Goal: Task Accomplishment & Management: Manage account settings

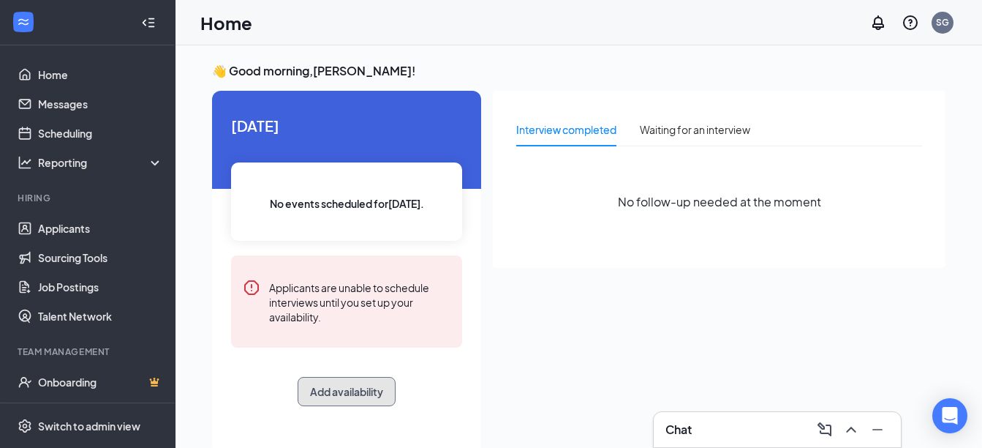
click at [336, 398] on button "Add availability" at bounding box center [347, 391] width 98 height 29
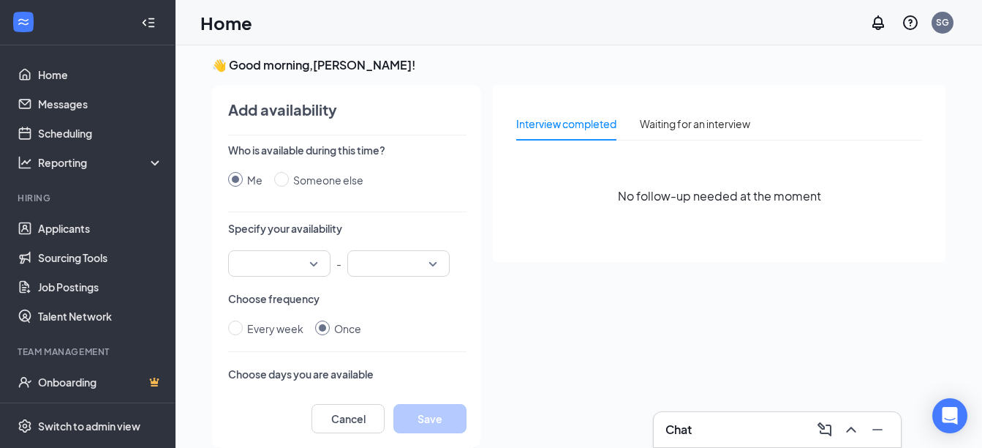
click at [315, 264] on div at bounding box center [279, 263] width 102 height 26
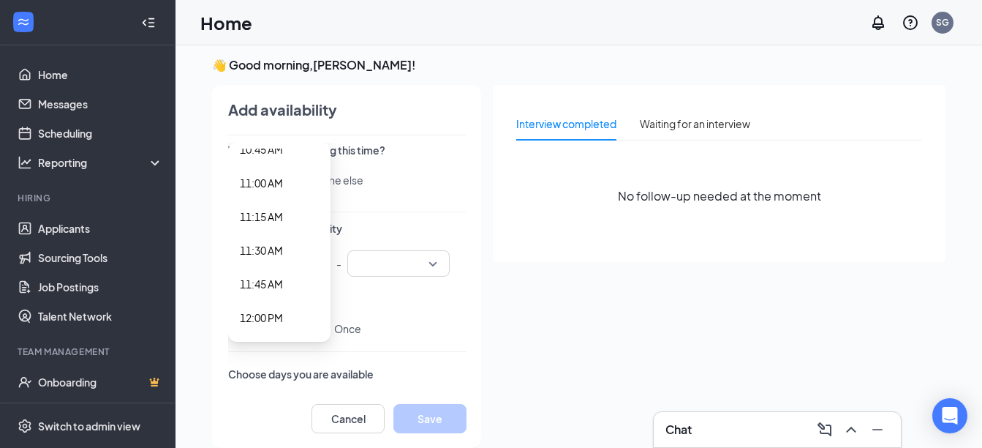
scroll to position [1389, 0]
click at [260, 249] on span "11:00 AM" at bounding box center [261, 256] width 43 height 16
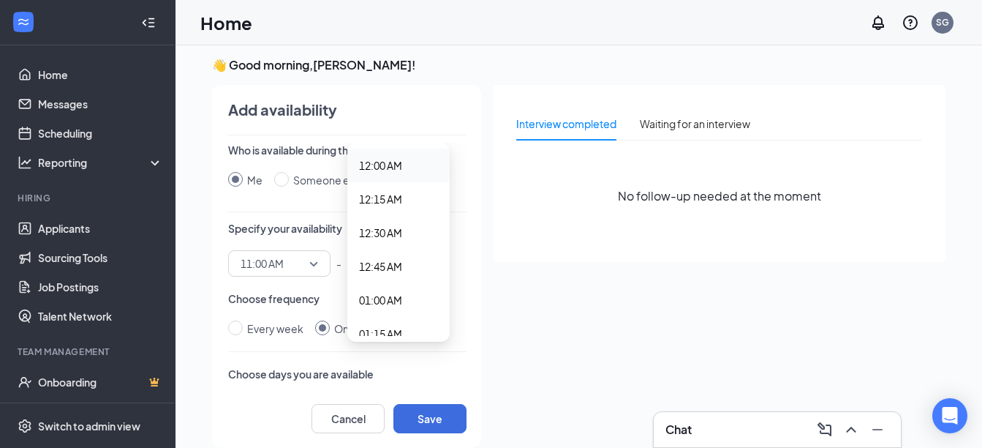
click at [430, 265] on div "12:00 AM 12:15 AM 12:00 AM 12:15 AM 12:30 AM 12:45 AM 01:00 AM 01:15 AM 01:30 A…" at bounding box center [398, 263] width 102 height 26
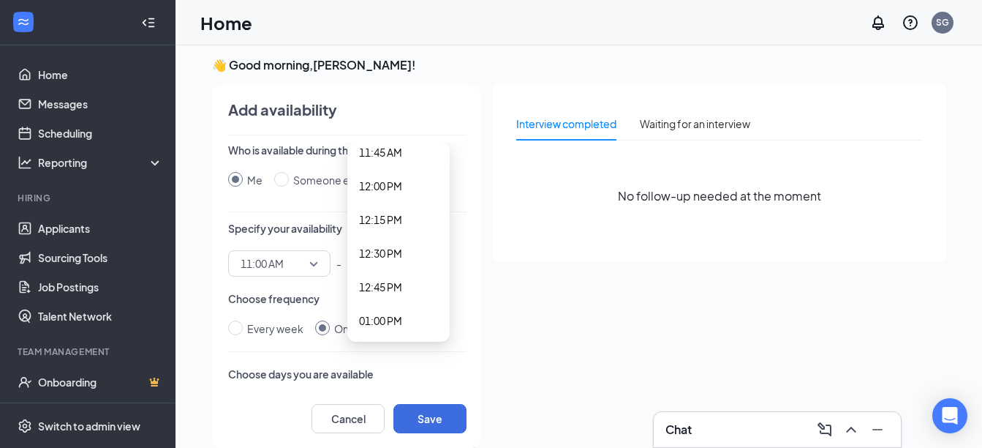
scroll to position [1609, 0]
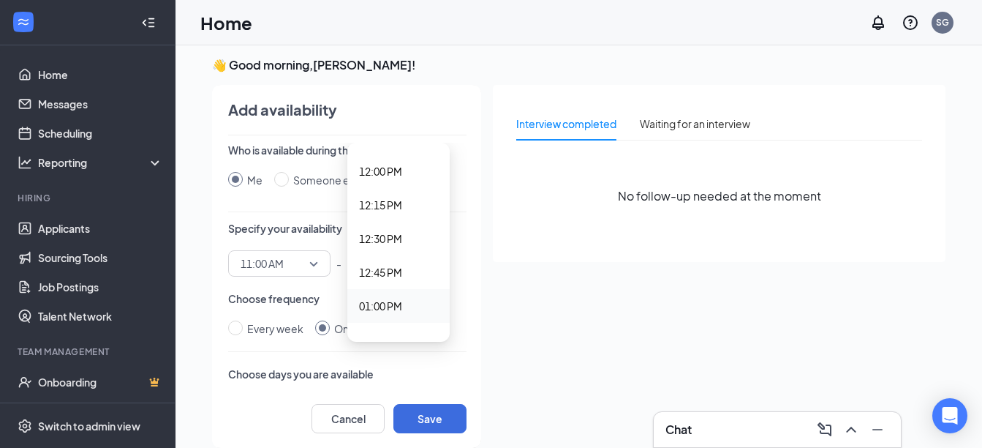
click at [388, 303] on span "01:00 PM" at bounding box center [380, 306] width 43 height 16
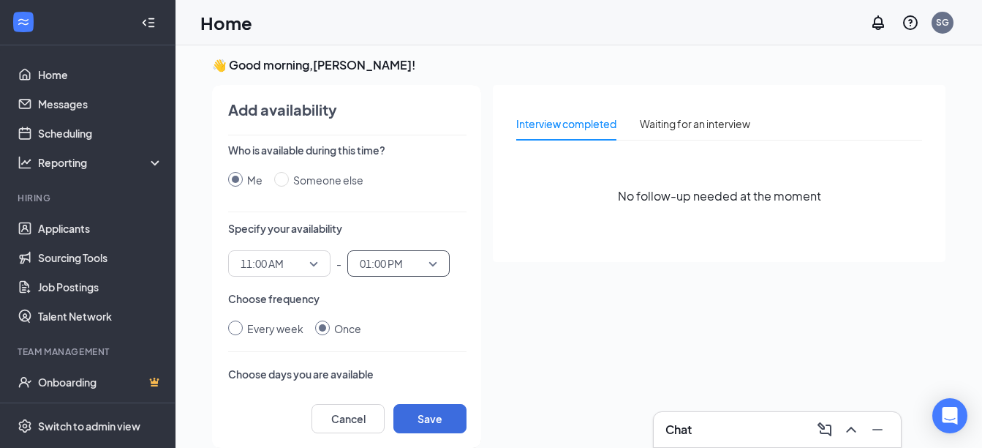
click at [236, 328] on input "Every week" at bounding box center [235, 327] width 15 height 15
radio input "true"
radio input "false"
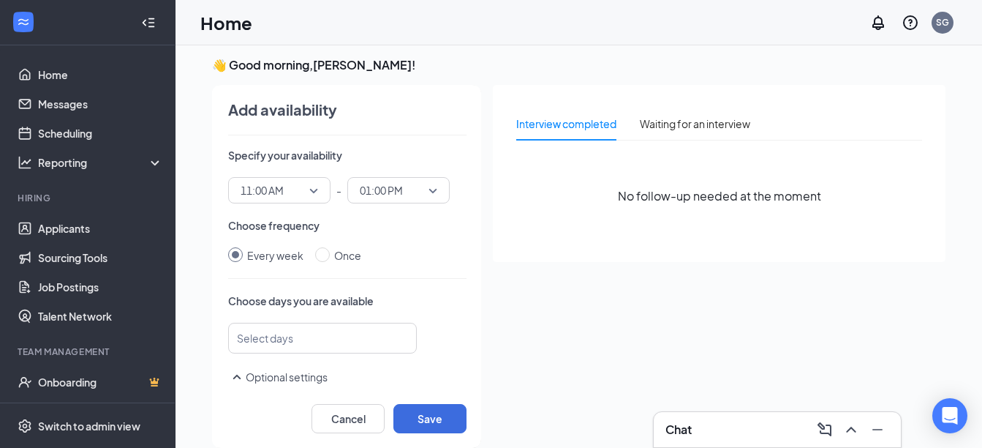
scroll to position [146, 0]
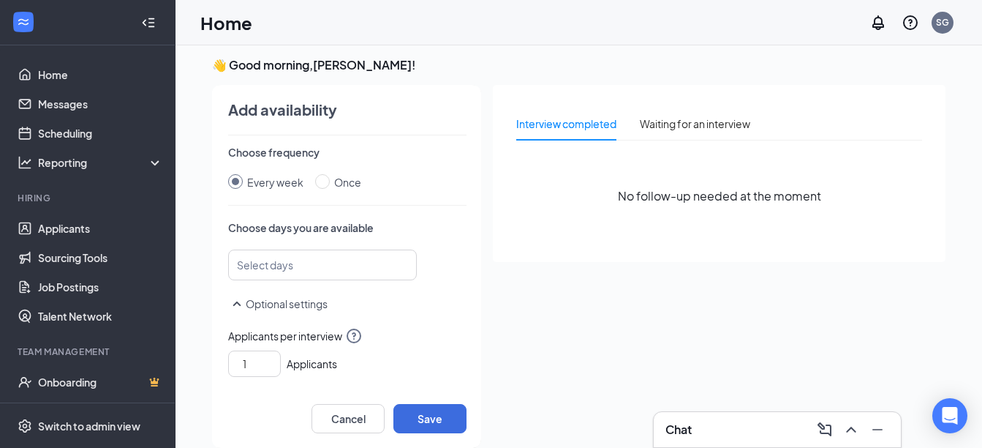
click at [382, 265] on div "Select days" at bounding box center [322, 264] width 189 height 31
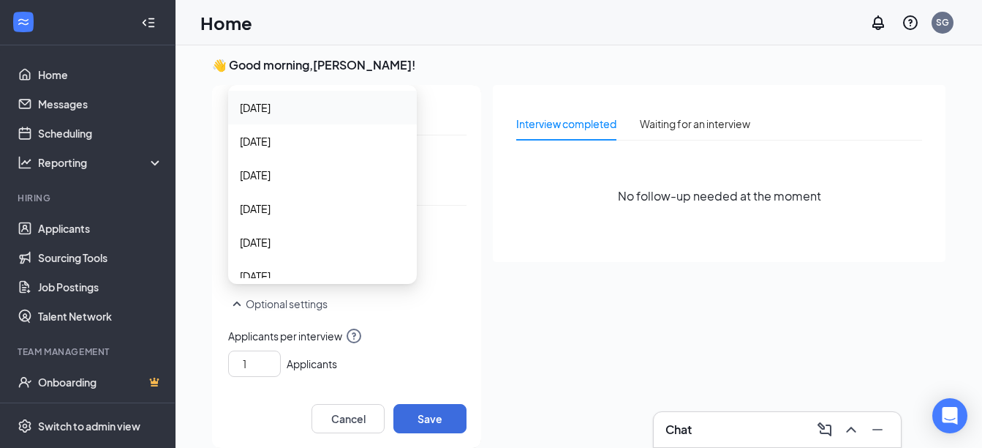
click at [301, 110] on span "Sunday" at bounding box center [322, 107] width 165 height 16
click at [294, 176] on span "Tuesday" at bounding box center [322, 176] width 165 height 16
click at [303, 196] on span "Thursday" at bounding box center [322, 194] width 165 height 16
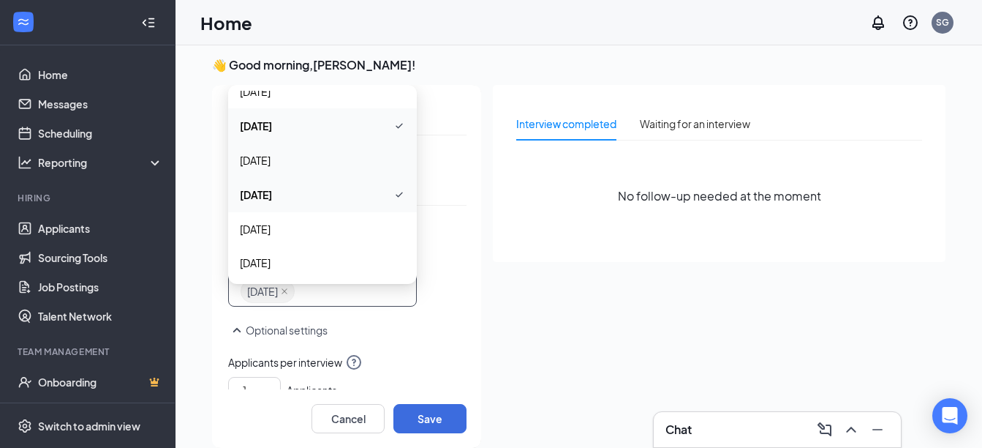
scroll to position [0, 0]
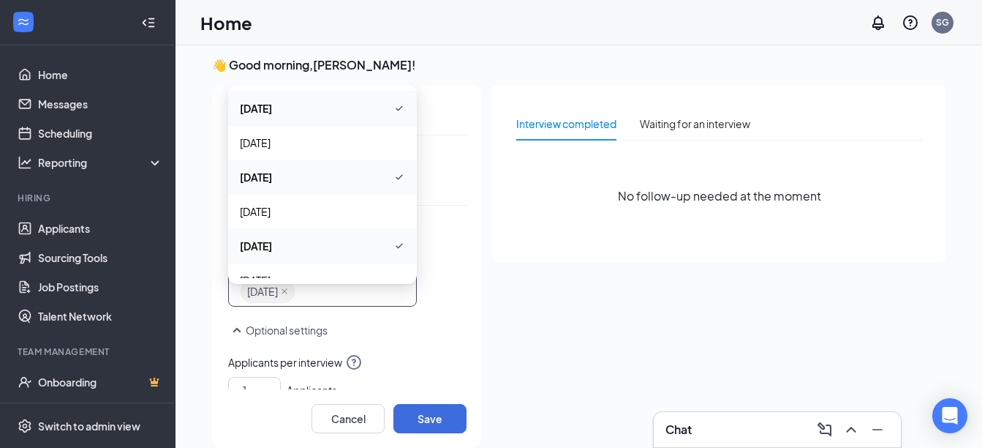
click at [342, 105] on span "Sunday" at bounding box center [322, 108] width 165 height 18
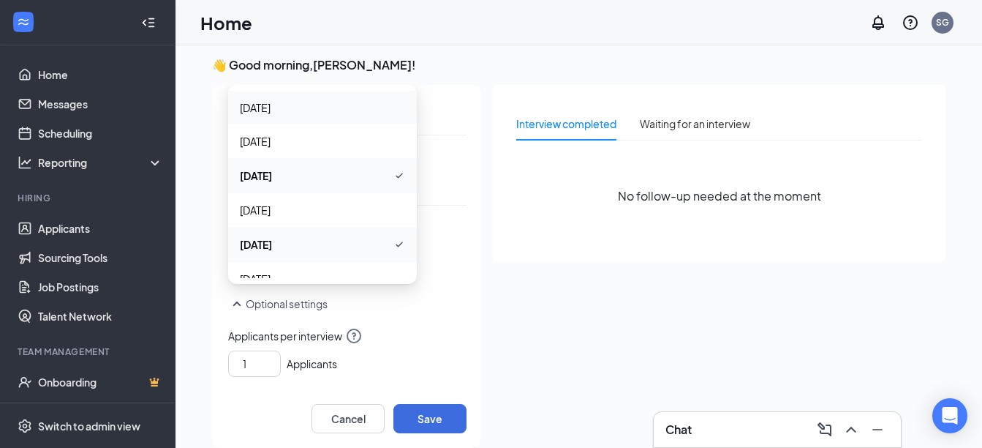
click at [306, 115] on span "Sunday" at bounding box center [322, 107] width 165 height 16
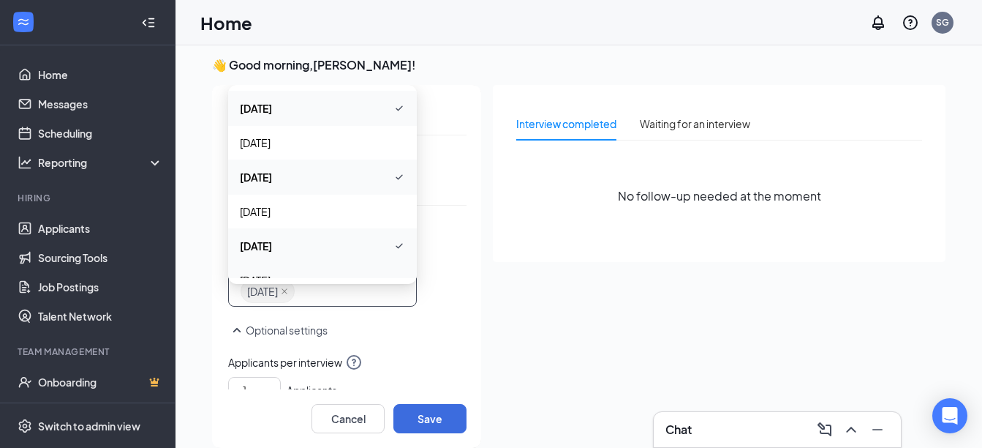
click at [397, 336] on p "Optional settings" at bounding box center [347, 330] width 238 height 18
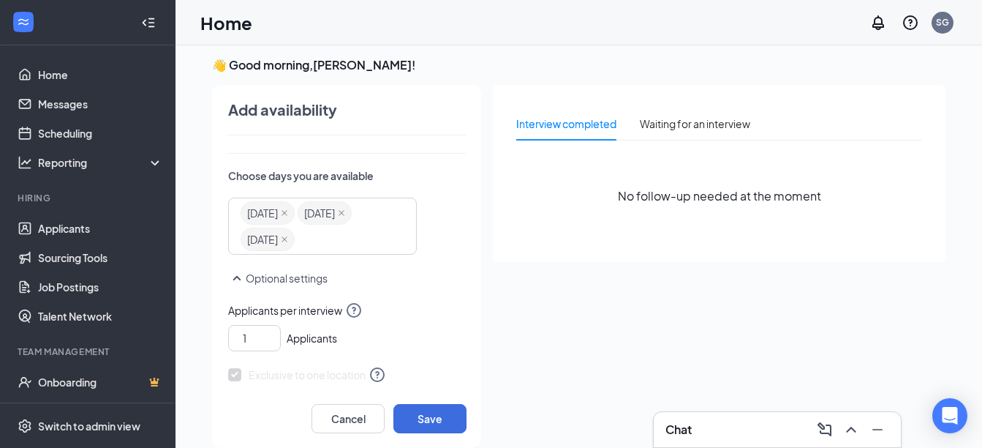
scroll to position [151, 0]
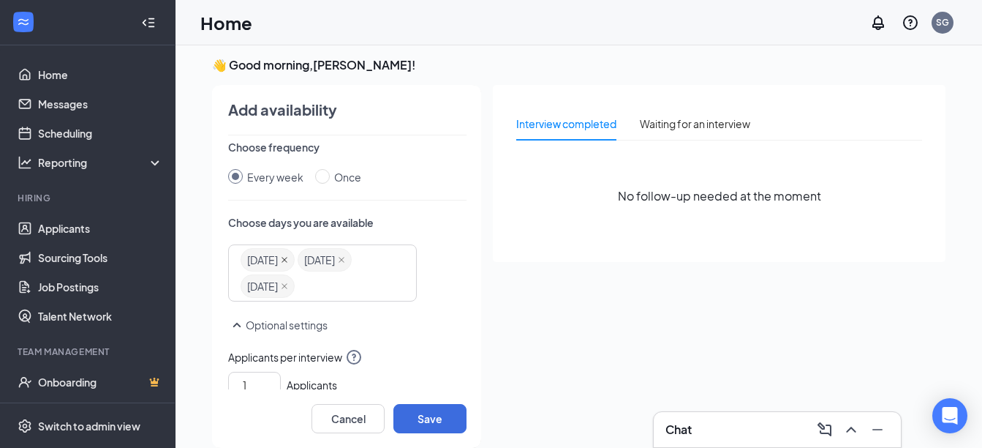
click at [288, 256] on icon "close" at bounding box center [284, 259] width 7 height 7
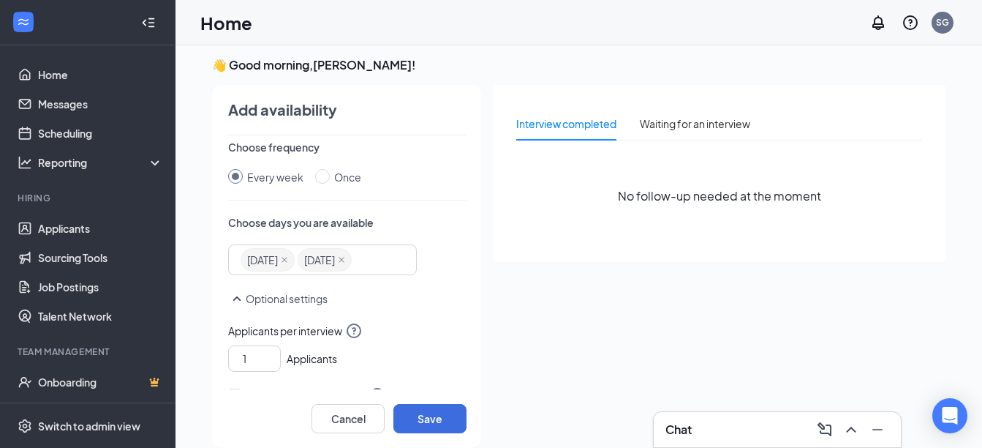
click at [239, 297] on icon "SmallChevronUp" at bounding box center [237, 299] width 18 height 18
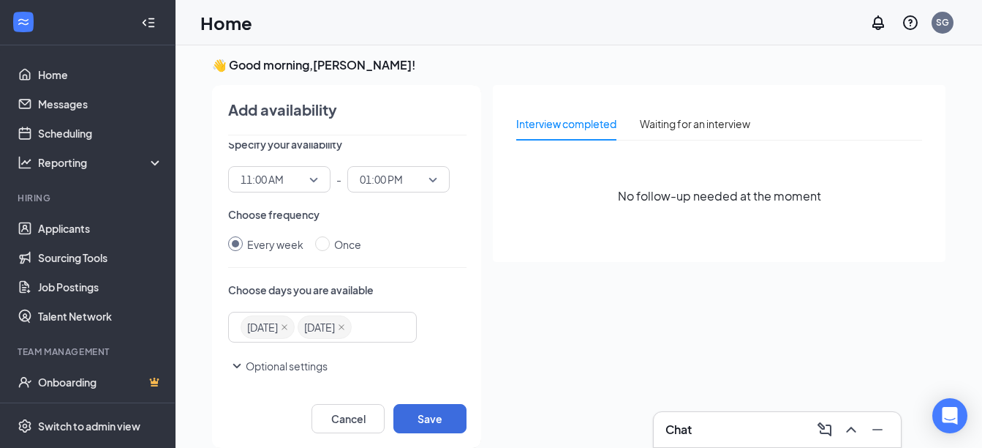
scroll to position [31, 0]
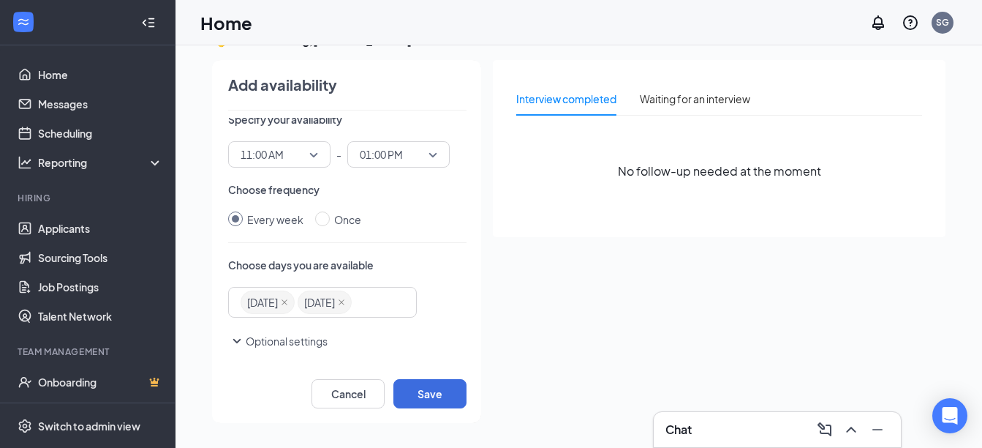
click at [236, 342] on icon "SmallChevronDown" at bounding box center [237, 341] width 8 height 4
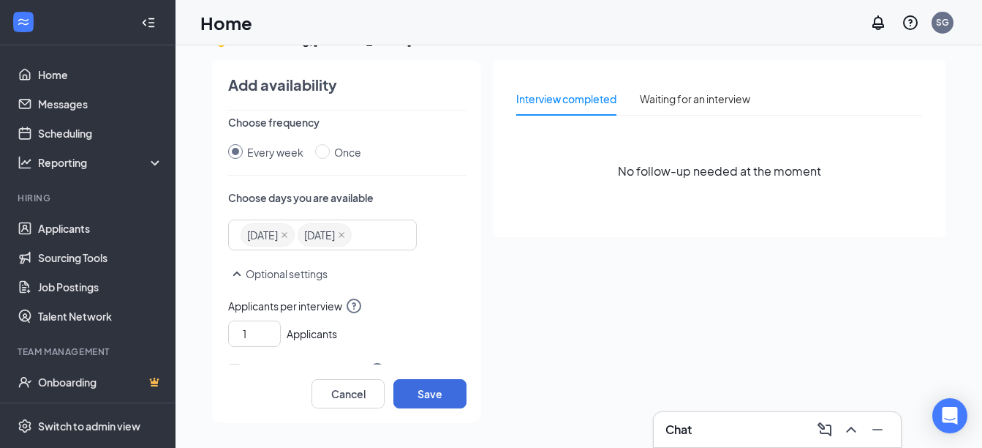
click at [390, 233] on div "Thursday Sunday Thursday Friday Saturday Sunday Monday Tuesday Wednesday Thursd…" at bounding box center [322, 234] width 189 height 31
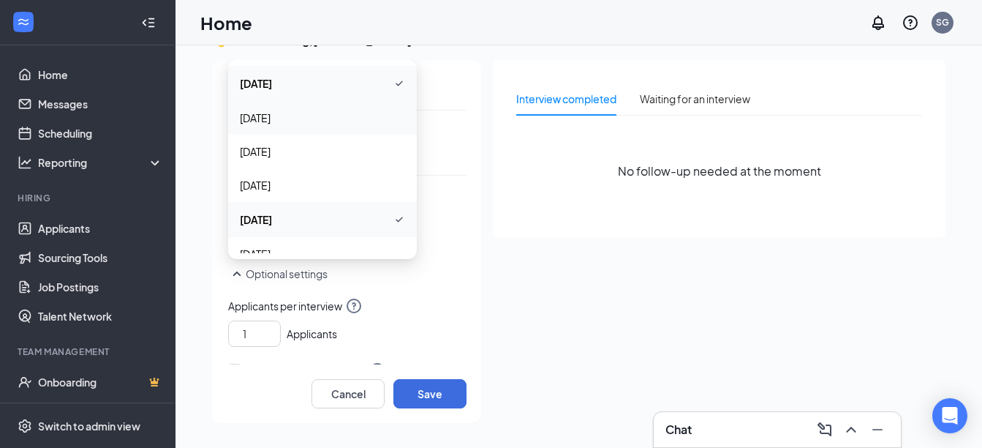
click at [324, 124] on span "Monday" at bounding box center [322, 118] width 165 height 16
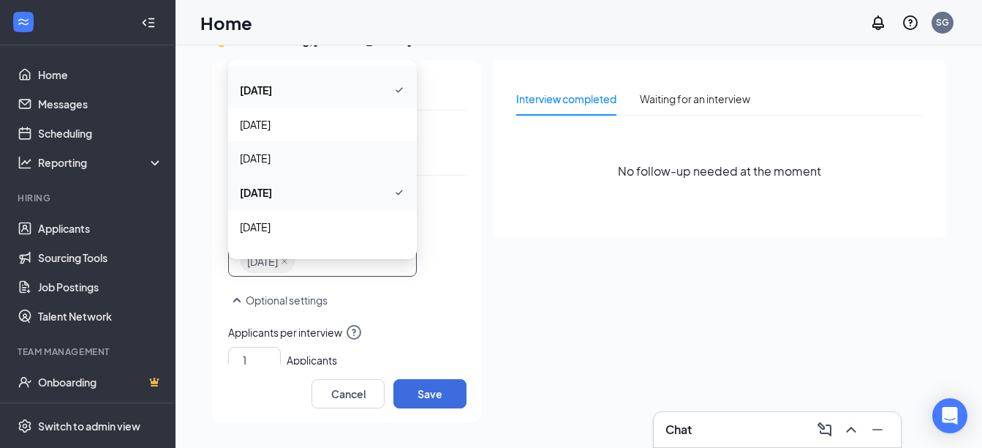
scroll to position [53, 0]
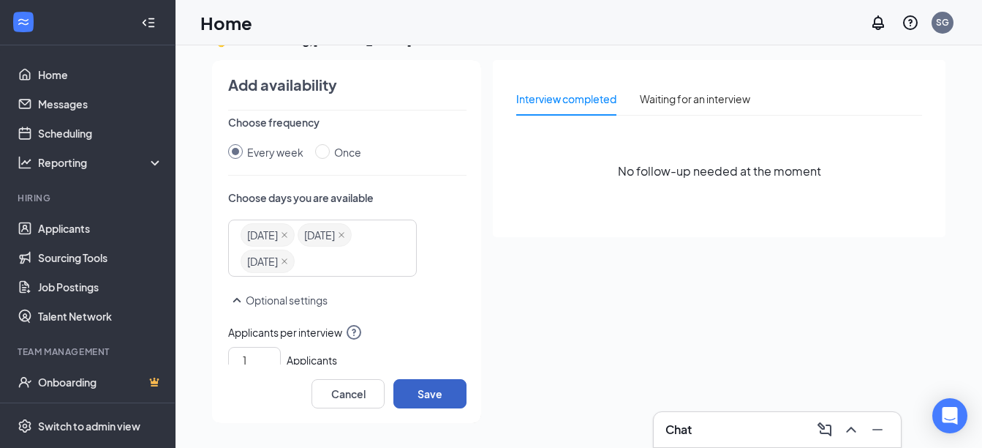
click at [421, 391] on button "Save" at bounding box center [429, 393] width 73 height 29
radio input "false"
radio input "true"
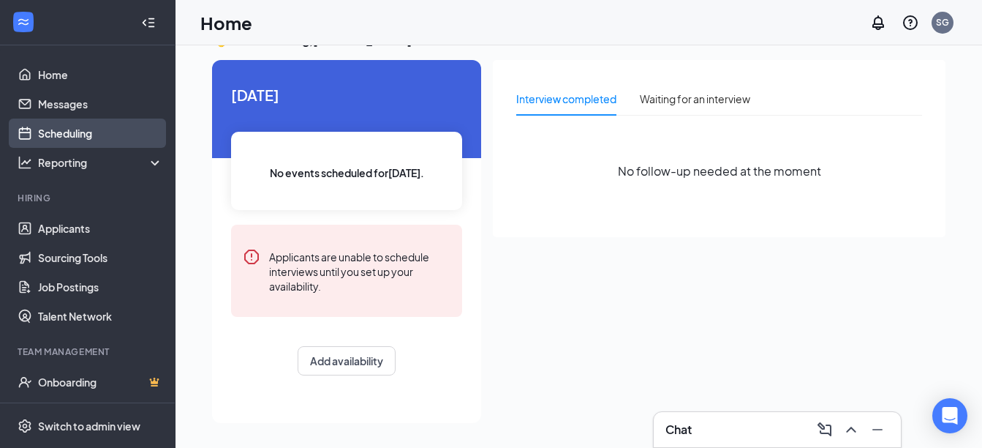
click at [61, 135] on link "Scheduling" at bounding box center [100, 132] width 125 height 29
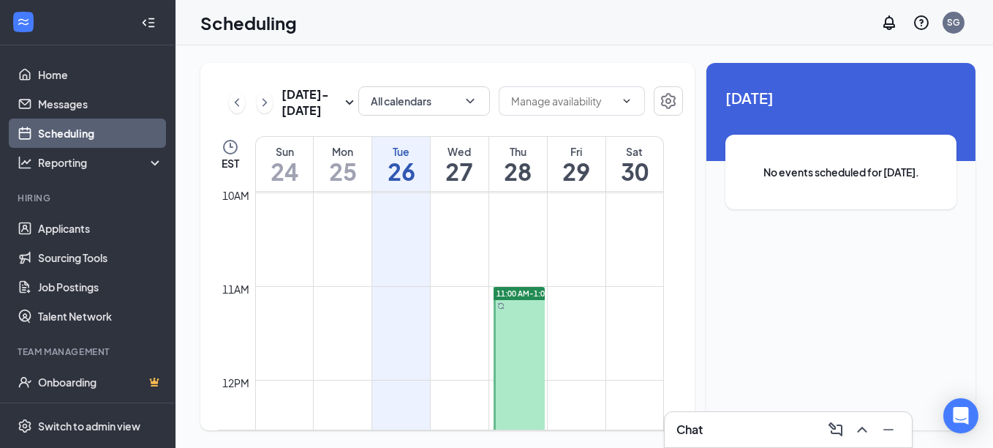
scroll to position [938, 0]
click at [516, 288] on span "11:00 AM-1:00 PM" at bounding box center [529, 290] width 65 height 10
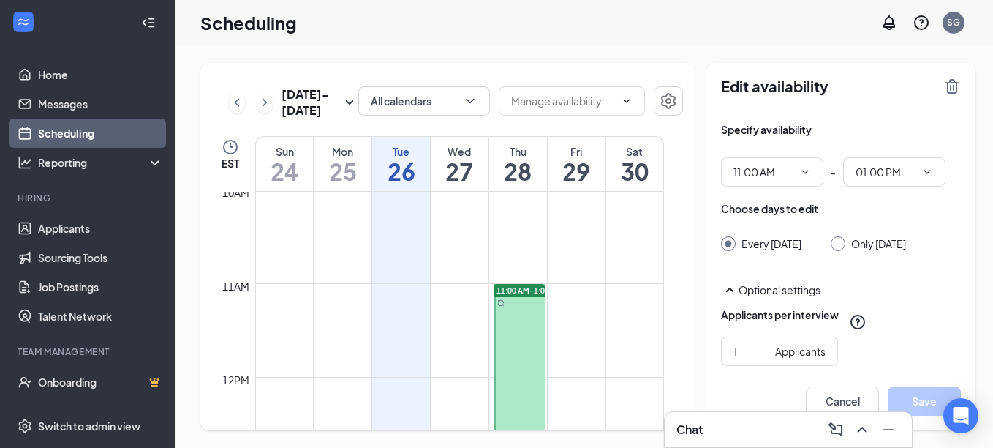
click at [833, 244] on input "Only Thursday, Aug 28" at bounding box center [836, 241] width 10 height 10
radio input "true"
radio input "false"
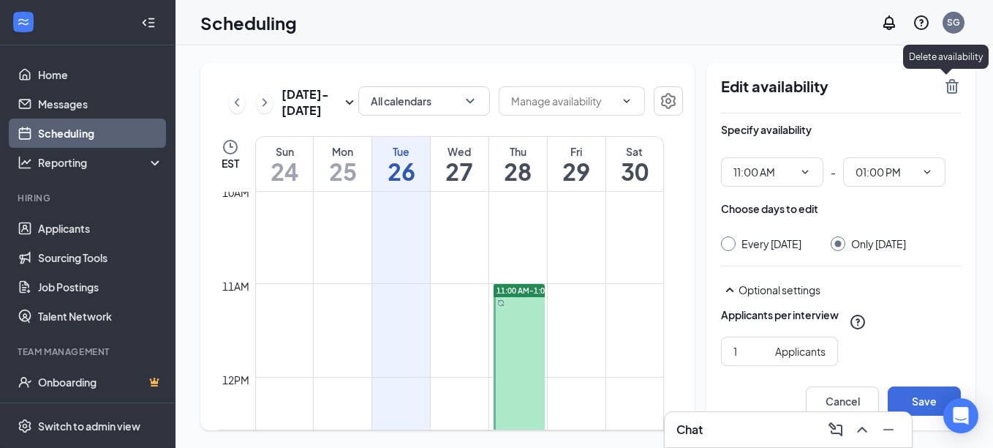
click at [946, 89] on icon "TrashOutline" at bounding box center [952, 86] width 13 height 15
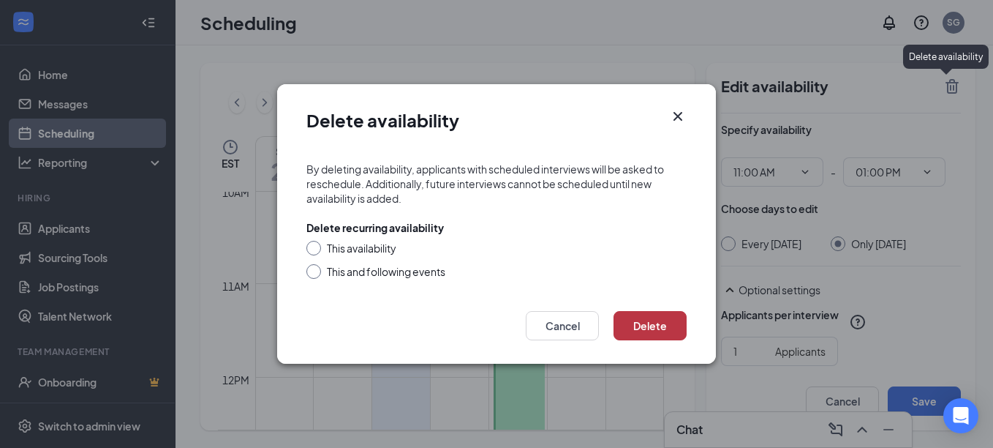
click at [646, 326] on button "Delete" at bounding box center [650, 325] width 73 height 29
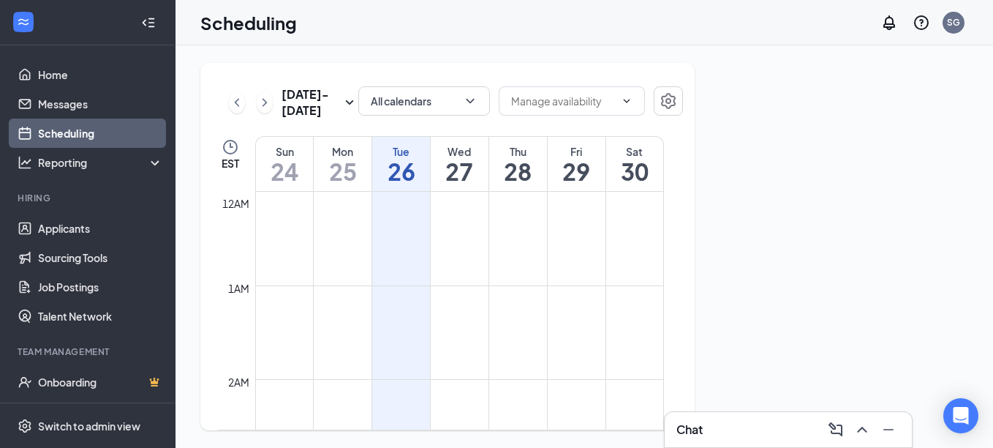
scroll to position [719, 0]
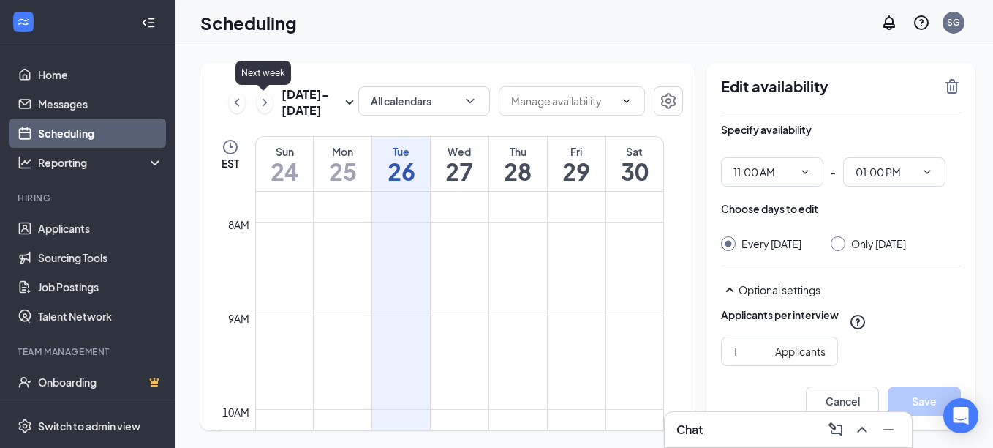
click at [263, 105] on icon "ChevronRight" at bounding box center [264, 103] width 15 height 18
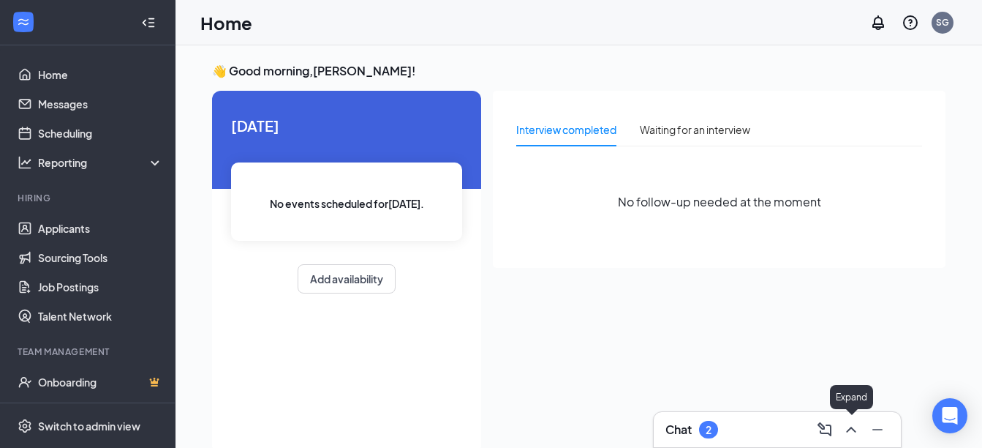
click at [849, 429] on icon "ChevronUp" at bounding box center [851, 429] width 10 height 6
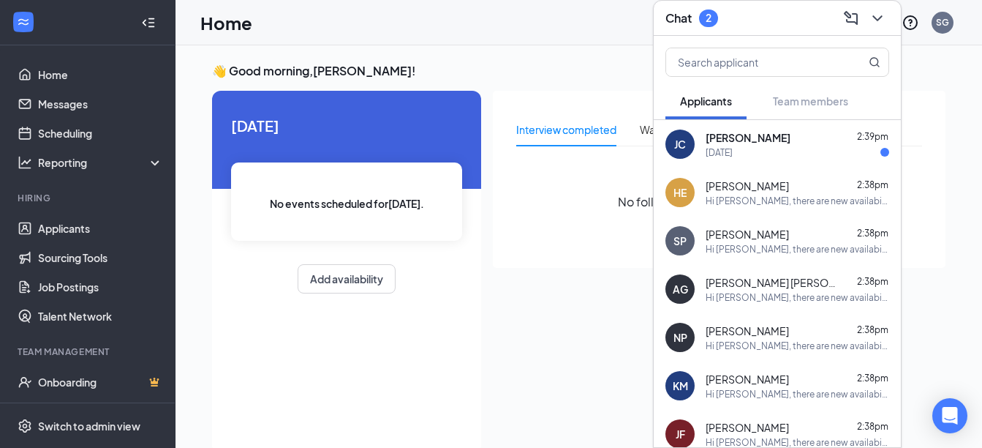
click at [717, 149] on div "[DATE]" at bounding box center [719, 152] width 27 height 12
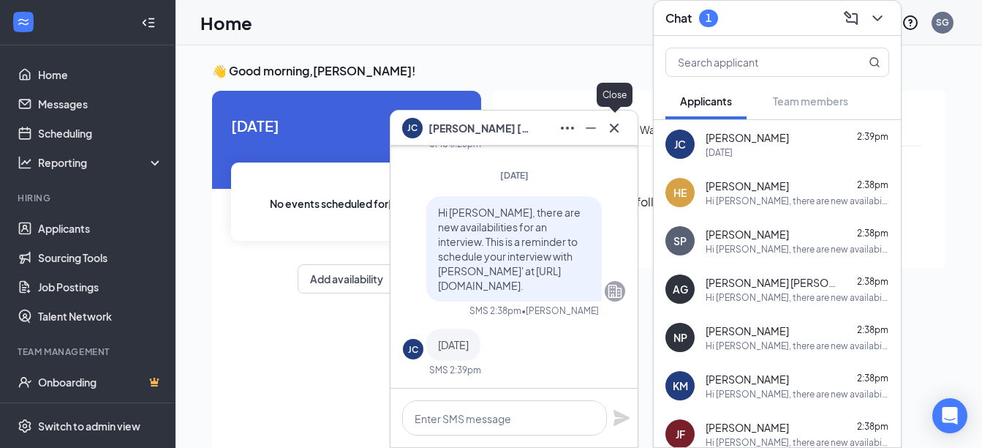
click at [614, 128] on icon "Cross" at bounding box center [614, 127] width 9 height 9
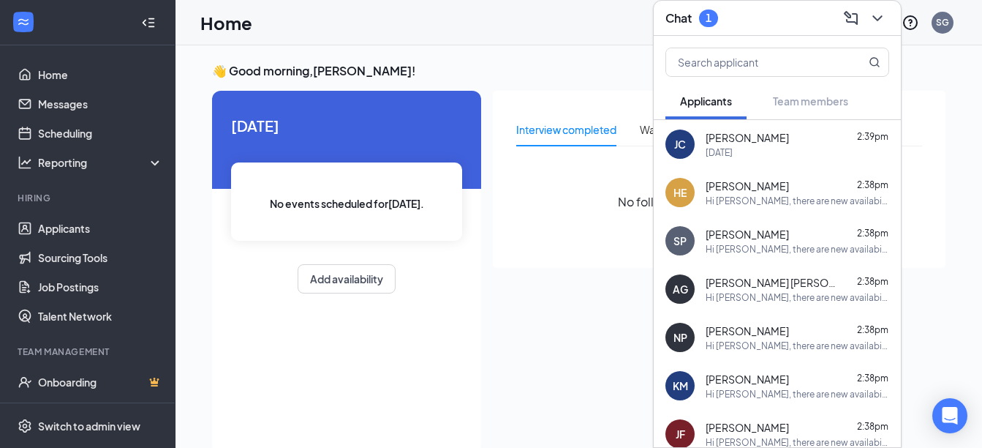
click at [736, 192] on span "[PERSON_NAME]" at bounding box center [747, 185] width 83 height 15
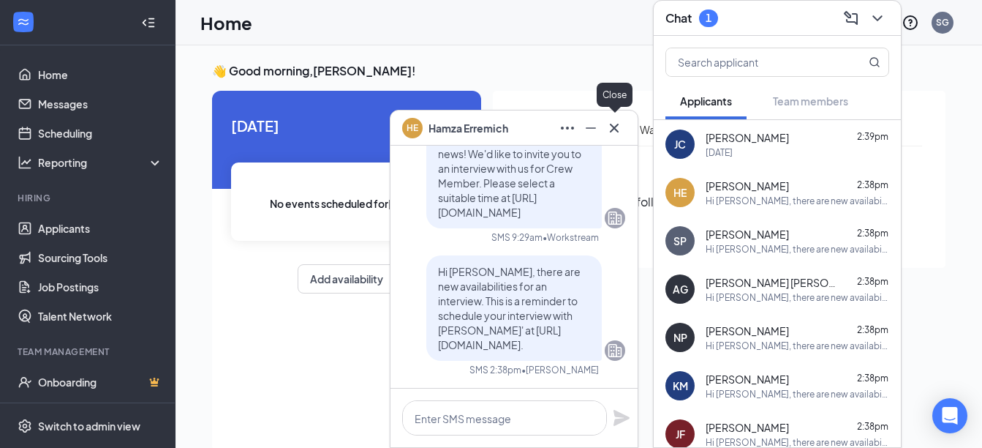
click at [604, 124] on button at bounding box center [614, 127] width 23 height 23
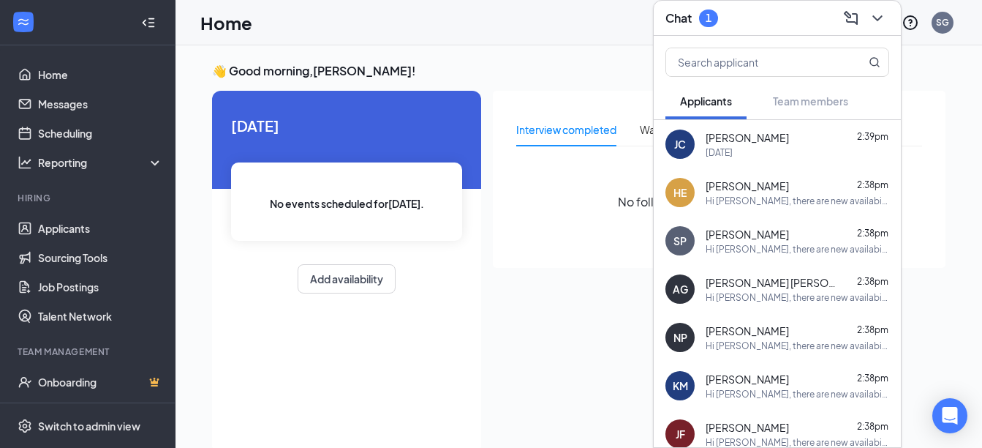
click at [763, 140] on span "[PERSON_NAME]" at bounding box center [747, 137] width 83 height 15
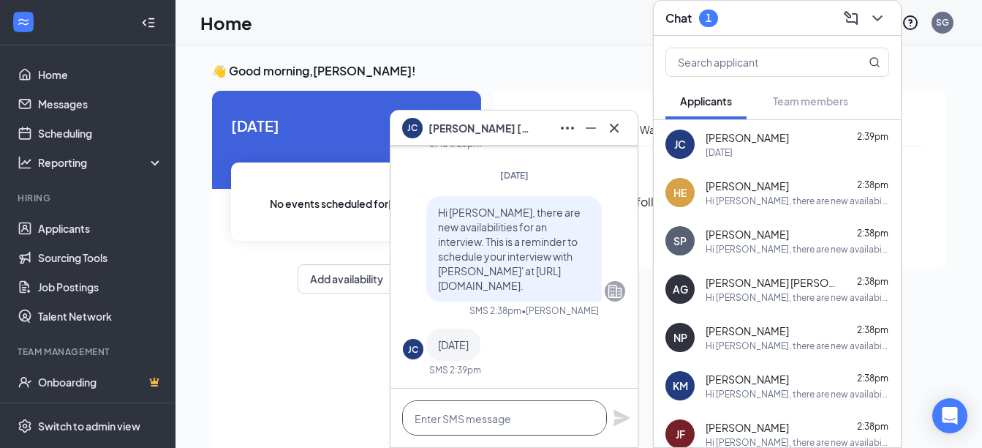
click at [518, 412] on textarea at bounding box center [504, 417] width 205 height 35
click at [518, 410] on textarea at bounding box center [504, 417] width 205 height 35
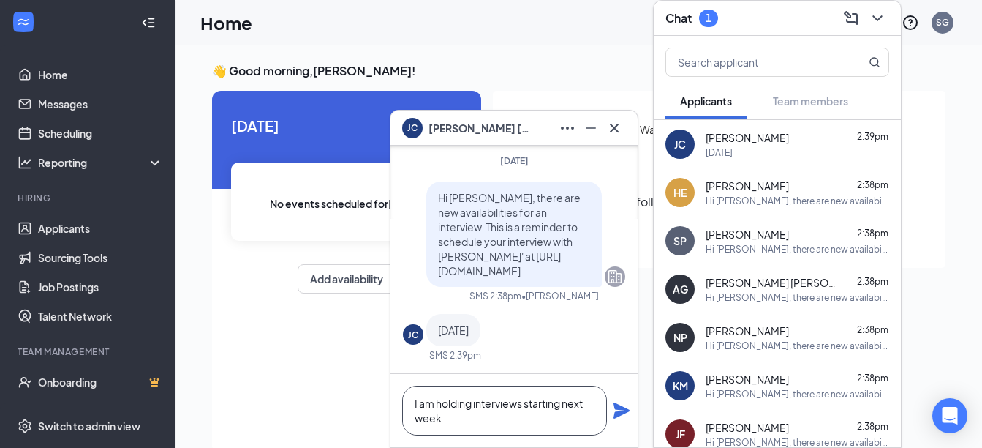
type textarea "I am holding interviews starting next week"
click at [614, 411] on icon "Plane" at bounding box center [622, 410] width 18 height 18
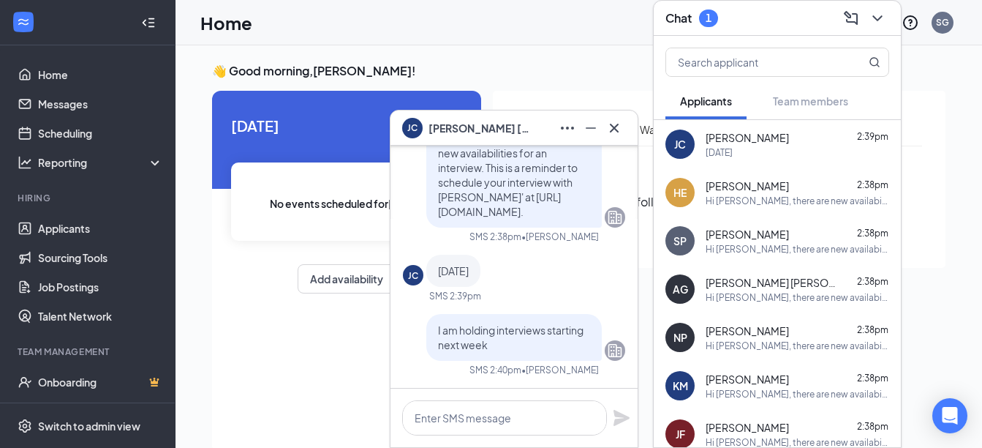
scroll to position [0, 0]
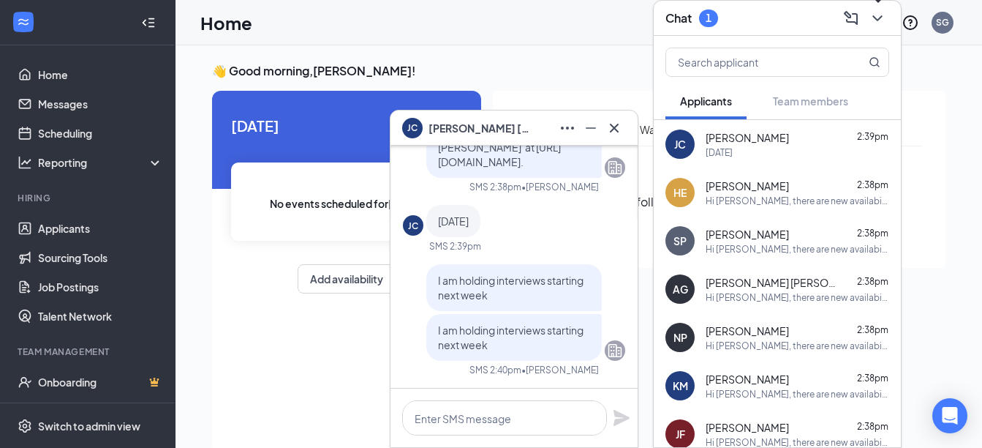
click at [878, 18] on icon "ChevronDown" at bounding box center [878, 19] width 18 height 18
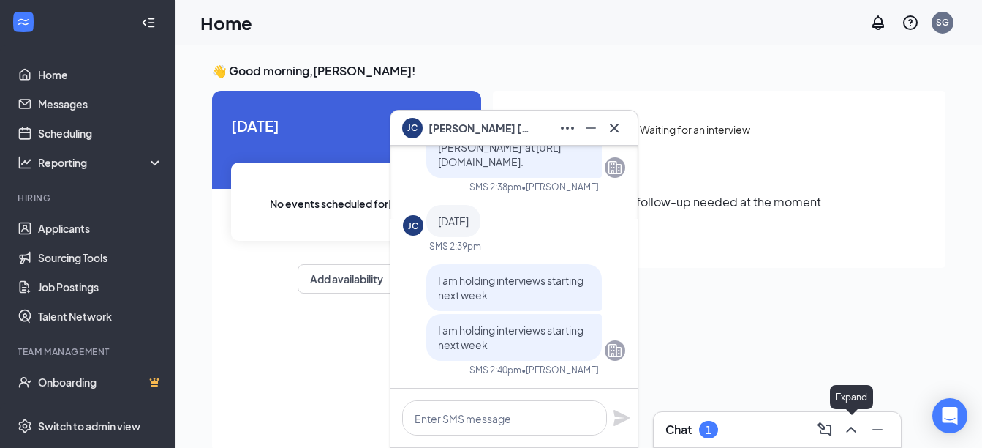
click at [850, 425] on icon "ChevronUp" at bounding box center [851, 429] width 18 height 18
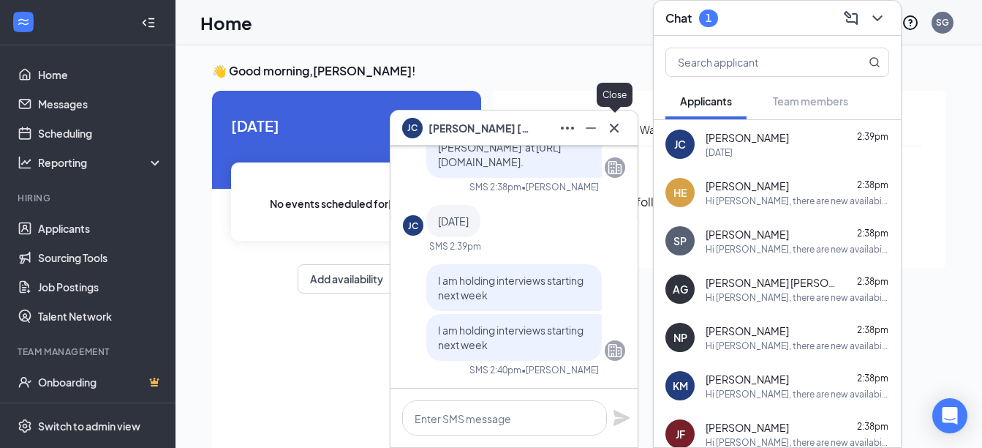
click at [612, 132] on icon "Cross" at bounding box center [615, 128] width 18 height 18
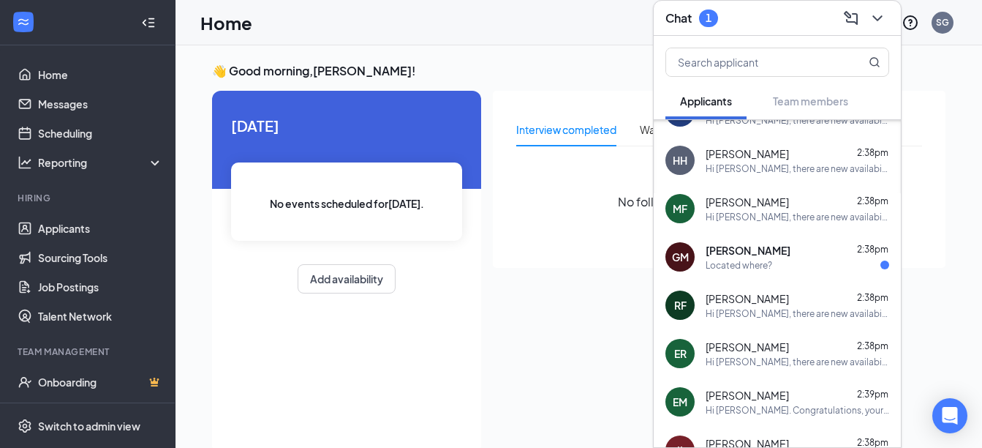
scroll to position [658, 0]
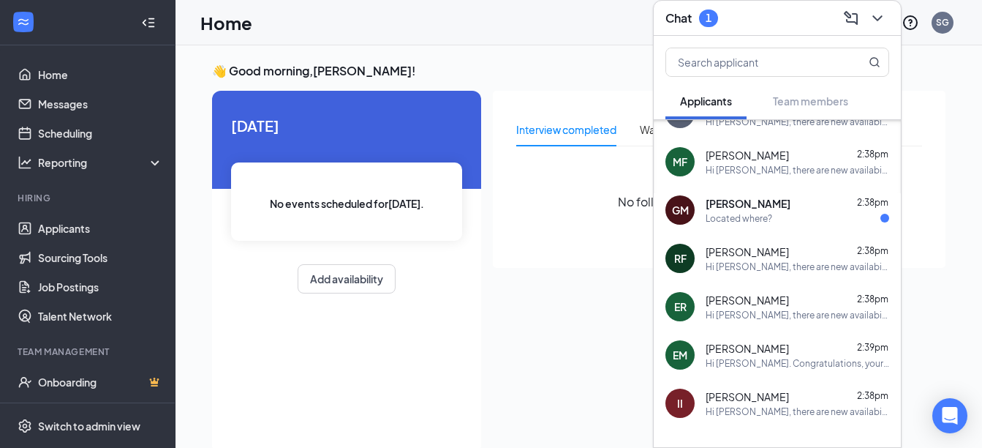
click at [744, 204] on span "[PERSON_NAME]" at bounding box center [748, 203] width 85 height 15
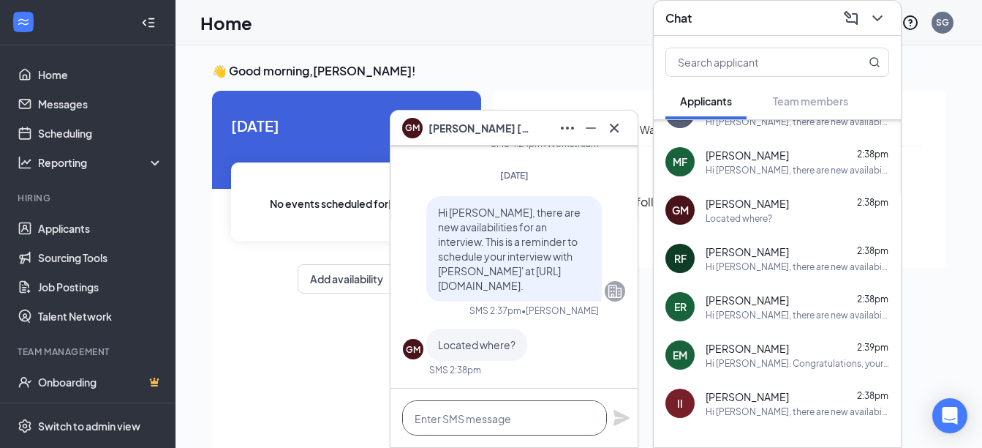
click at [503, 420] on textarea at bounding box center [504, 417] width 205 height 35
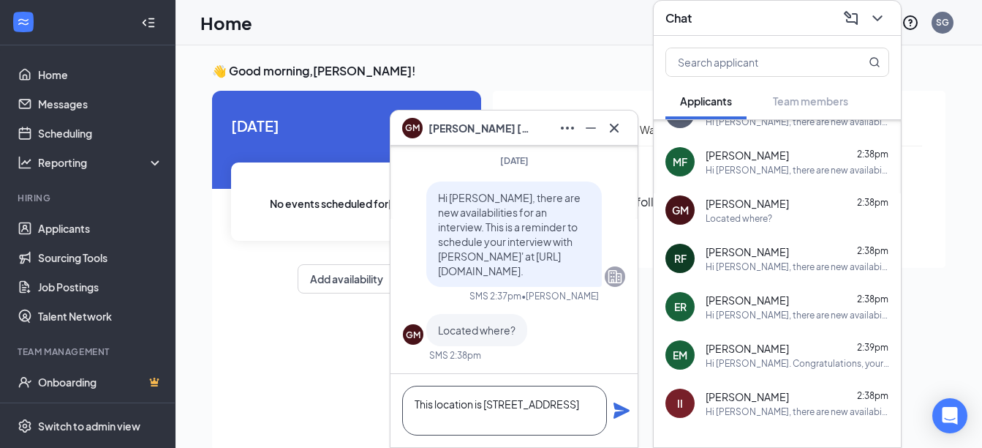
click at [432, 415] on textarea "This location is [STREET_ADDRESS]" at bounding box center [504, 410] width 205 height 50
type textarea "This location is [STREET_ADDRESS]. It is on route 1 next to [GEOGRAPHIC_DATA]"
click at [624, 412] on icon "Plane" at bounding box center [622, 410] width 16 height 16
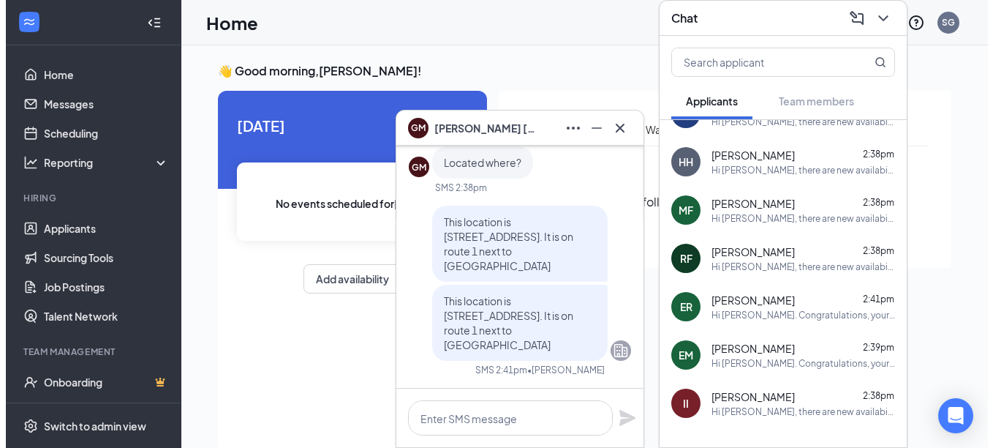
scroll to position [0, 0]
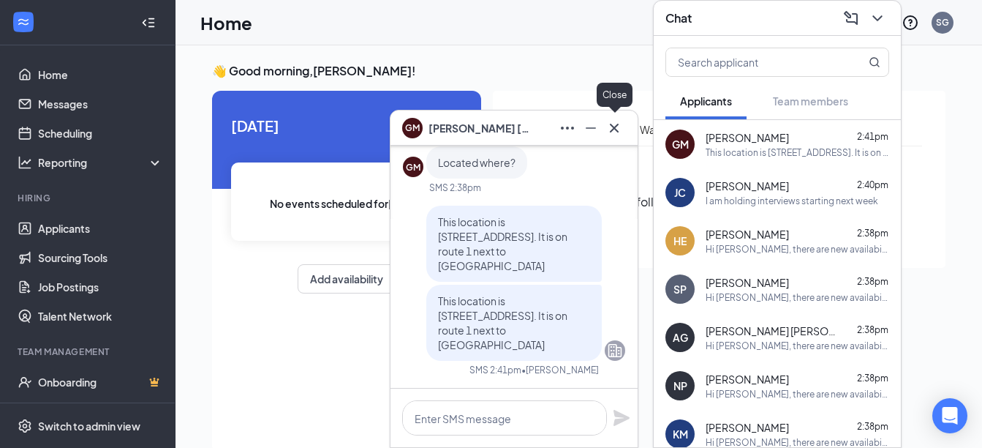
click at [611, 124] on icon "Cross" at bounding box center [614, 127] width 9 height 9
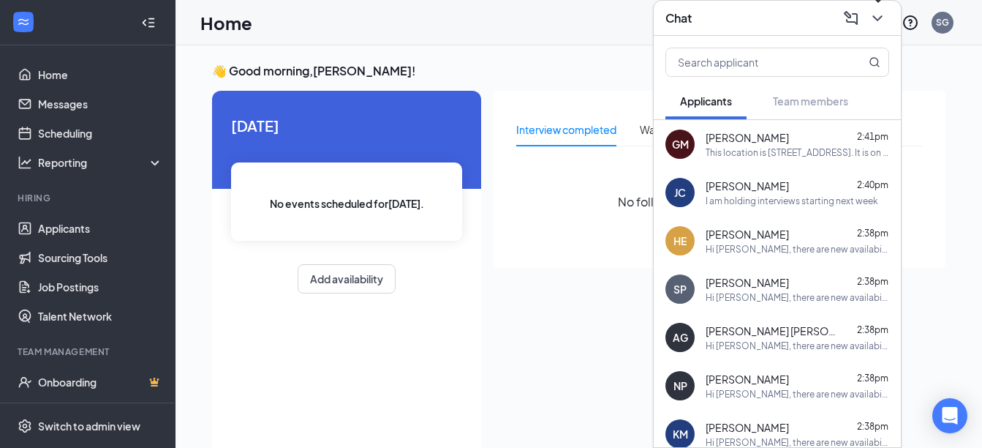
click at [881, 10] on icon "ChevronDown" at bounding box center [878, 19] width 18 height 18
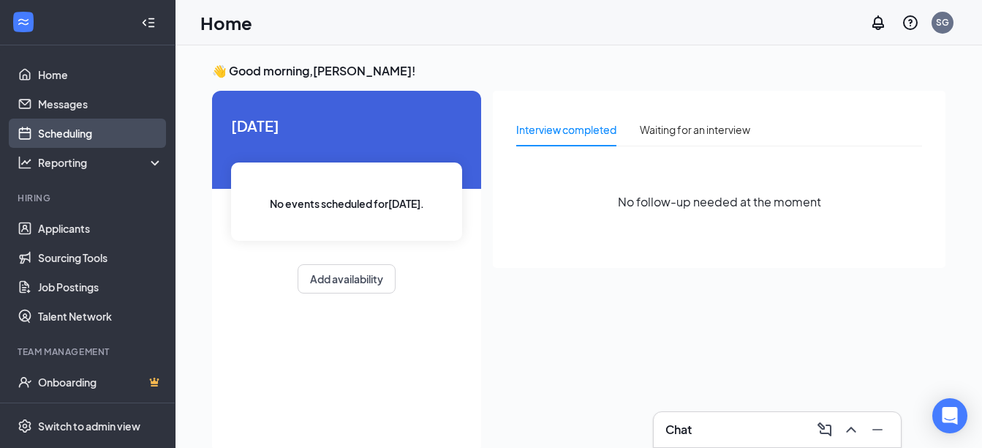
click at [83, 133] on link "Scheduling" at bounding box center [100, 132] width 125 height 29
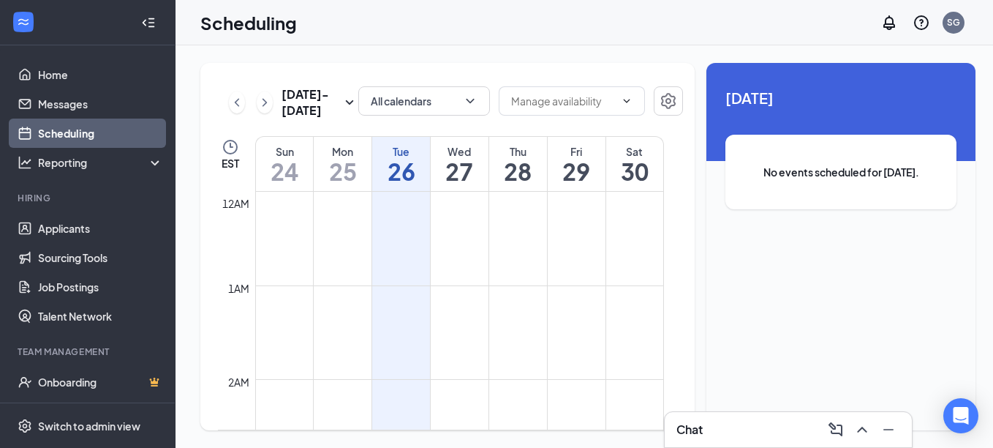
scroll to position [719, 0]
click at [263, 105] on icon "ChevronRight" at bounding box center [265, 102] width 4 height 8
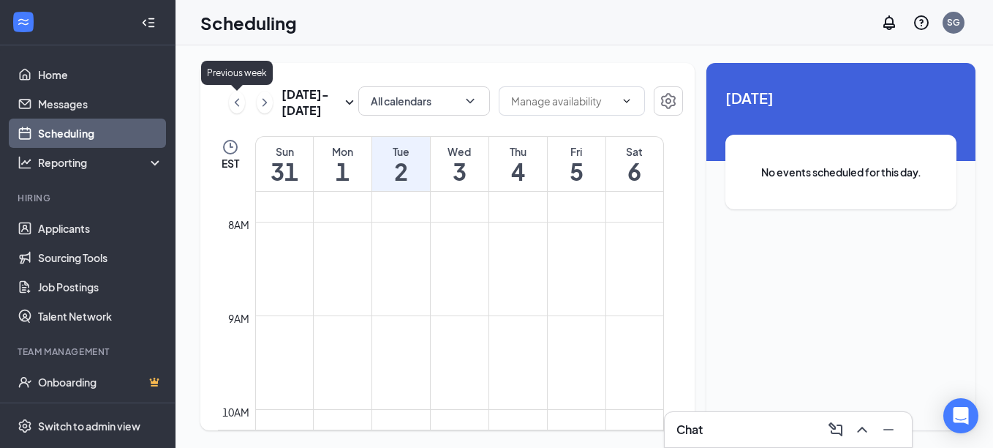
click at [235, 109] on icon "ChevronLeft" at bounding box center [237, 103] width 15 height 18
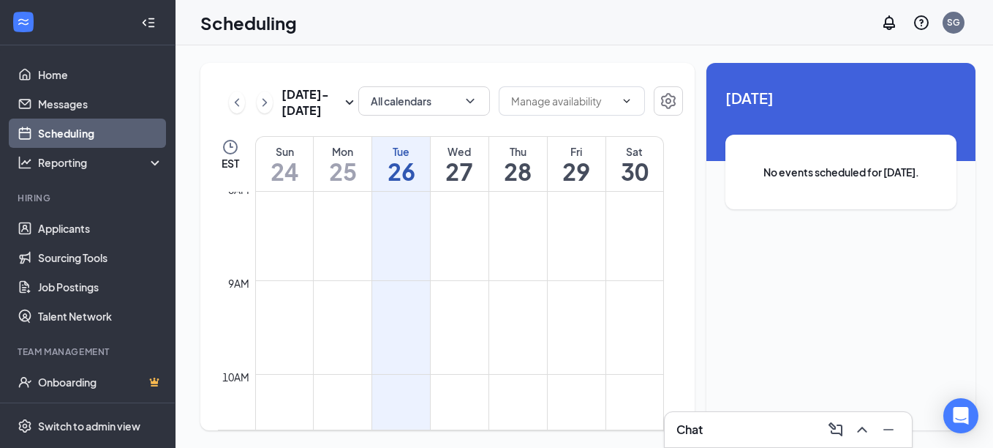
scroll to position [719, 0]
click at [261, 102] on icon "ChevronRight" at bounding box center [264, 103] width 15 height 18
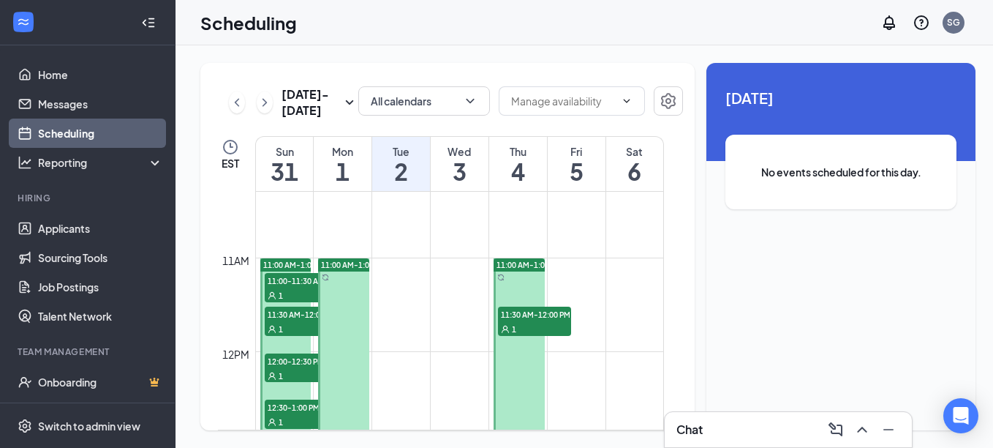
scroll to position [1011, 0]
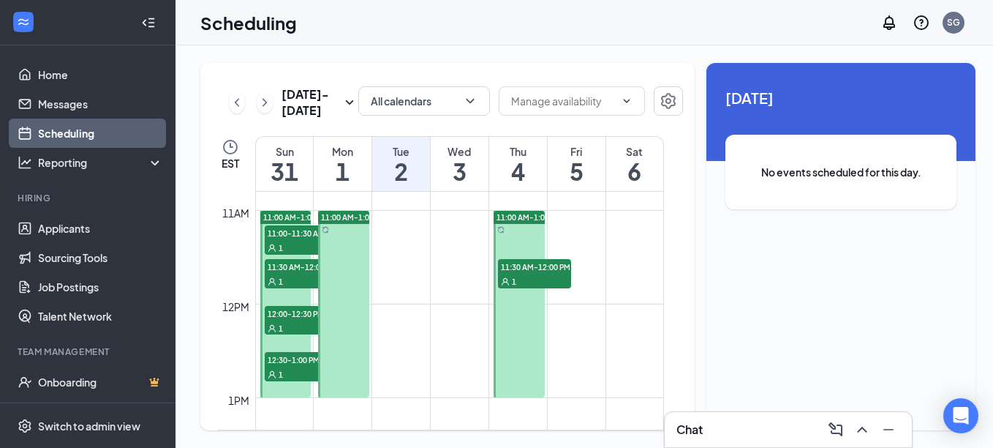
click at [293, 227] on span "11:00-11:30 AM" at bounding box center [301, 232] width 73 height 15
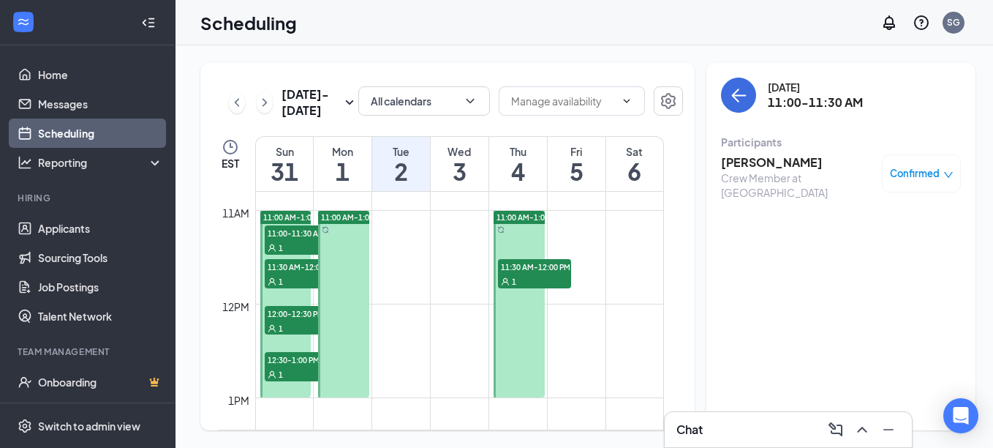
click at [749, 164] on h3 "[PERSON_NAME]" at bounding box center [798, 162] width 154 height 16
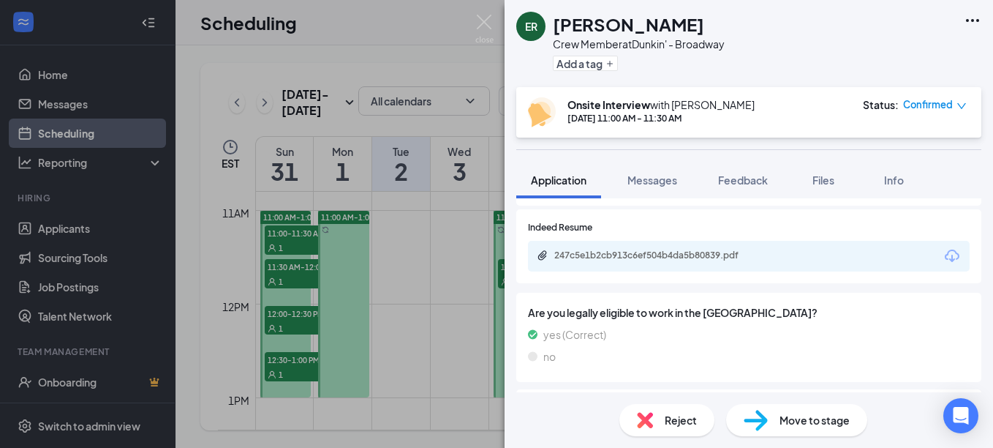
scroll to position [638, 0]
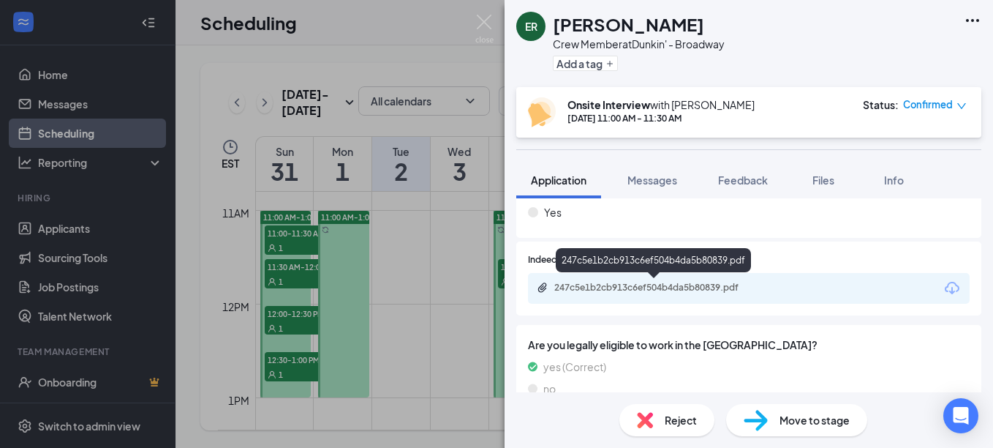
click at [608, 290] on div "247c5e1b2cb913c6ef504b4da5b80839.pdf" at bounding box center [656, 288] width 205 height 12
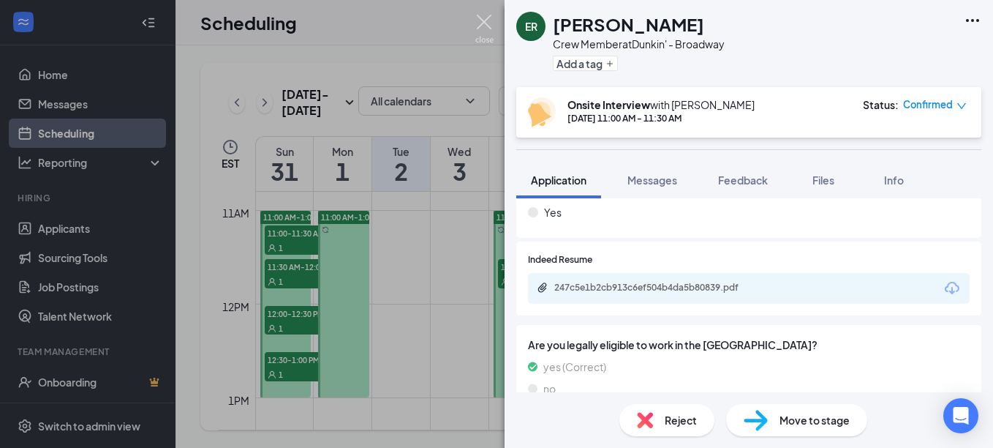
drag, startPoint x: 486, startPoint y: 24, endPoint x: 358, endPoint y: 143, distance: 174.9
click at [486, 24] on img at bounding box center [484, 29] width 18 height 29
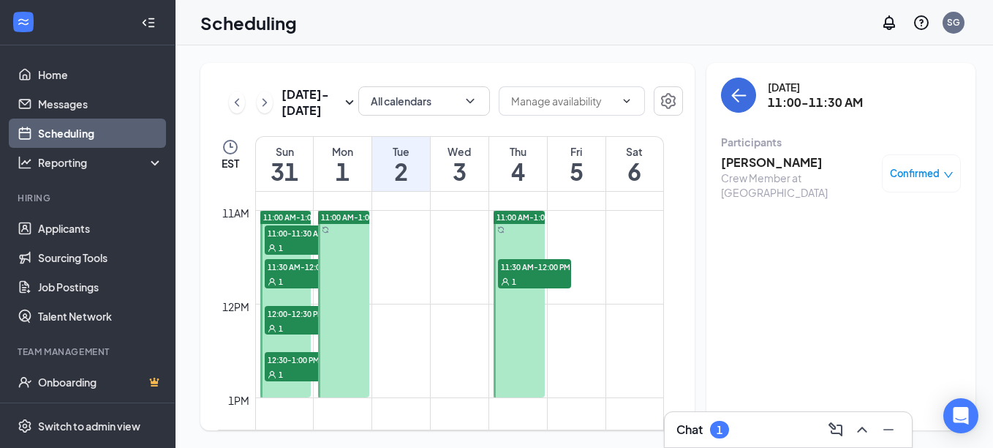
click at [294, 266] on span "11:30 AM-12:00 PM" at bounding box center [301, 266] width 73 height 15
click at [295, 268] on span "11:30 AM-12:00 PM" at bounding box center [301, 266] width 73 height 15
click at [759, 164] on h3 "[PERSON_NAME]" at bounding box center [798, 162] width 154 height 16
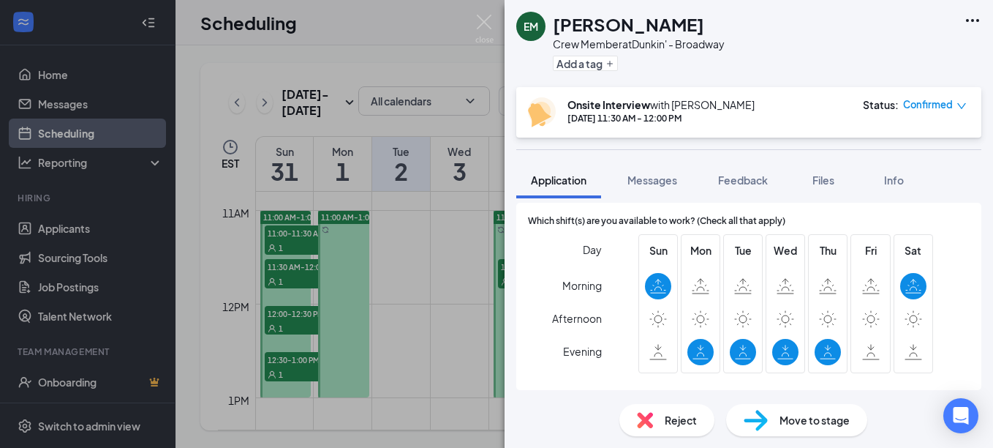
scroll to position [997, 0]
click at [483, 23] on img at bounding box center [484, 29] width 18 height 29
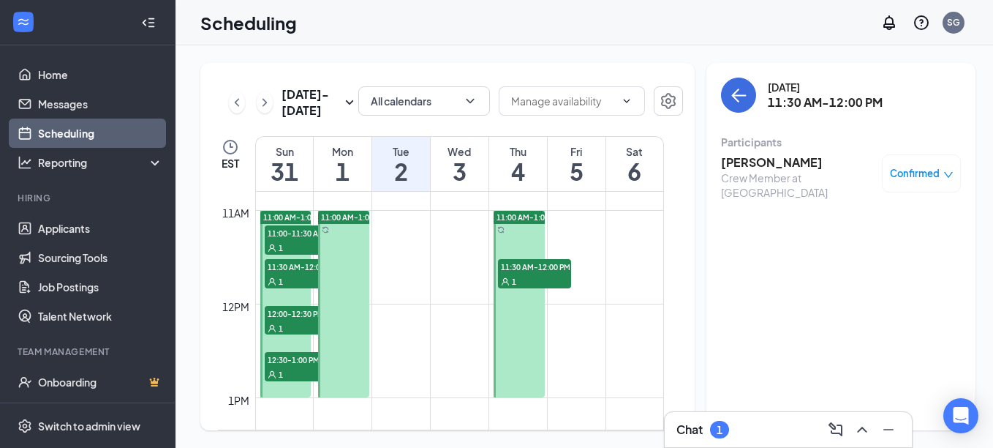
click at [280, 315] on span "12:00-12:30 PM" at bounding box center [301, 313] width 73 height 15
click at [731, 163] on h3 "[PERSON_NAME]" at bounding box center [798, 162] width 154 height 16
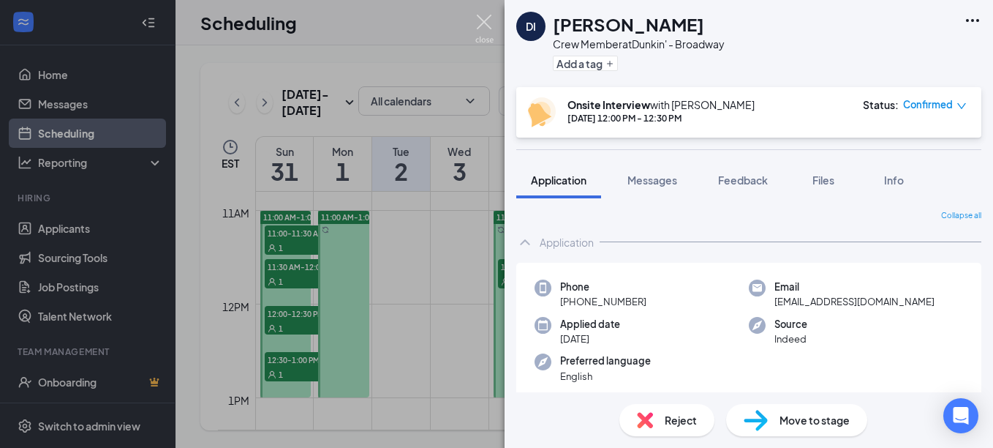
click at [486, 15] on img at bounding box center [484, 29] width 18 height 29
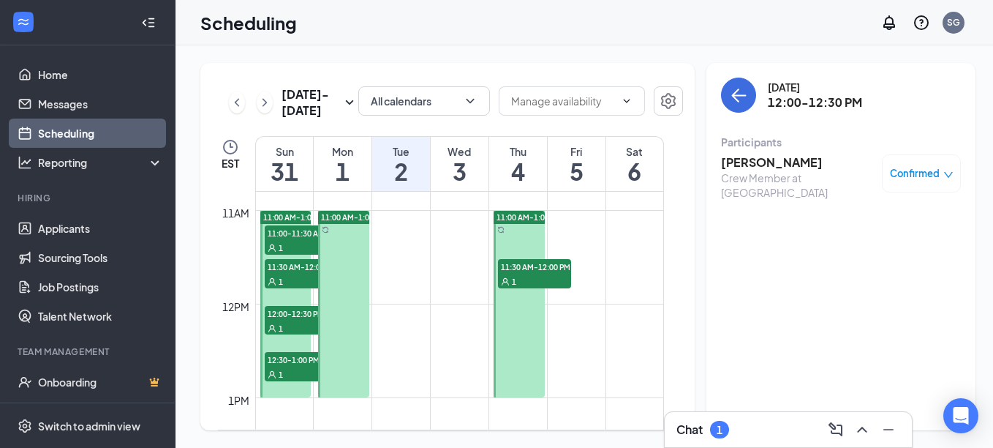
click at [282, 355] on span "12:30-1:00 PM" at bounding box center [301, 359] width 73 height 15
click at [766, 165] on h3 "[PERSON_NAME]" at bounding box center [798, 162] width 154 height 16
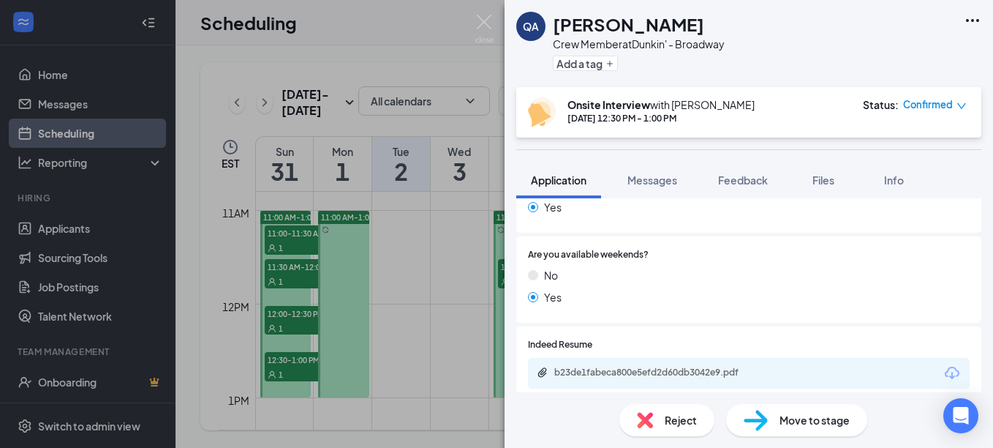
scroll to position [585, 0]
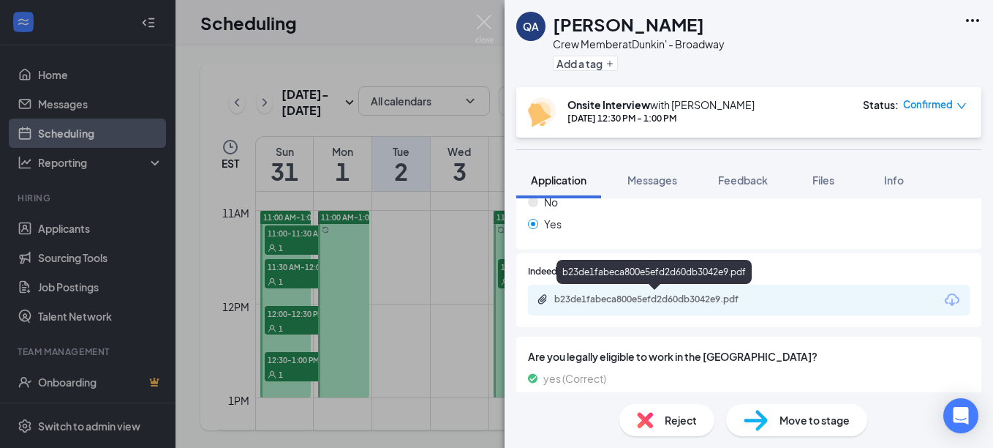
click at [684, 300] on div "b23de1fabeca800e5efd2d60db3042e9.pdf" at bounding box center [656, 299] width 205 height 12
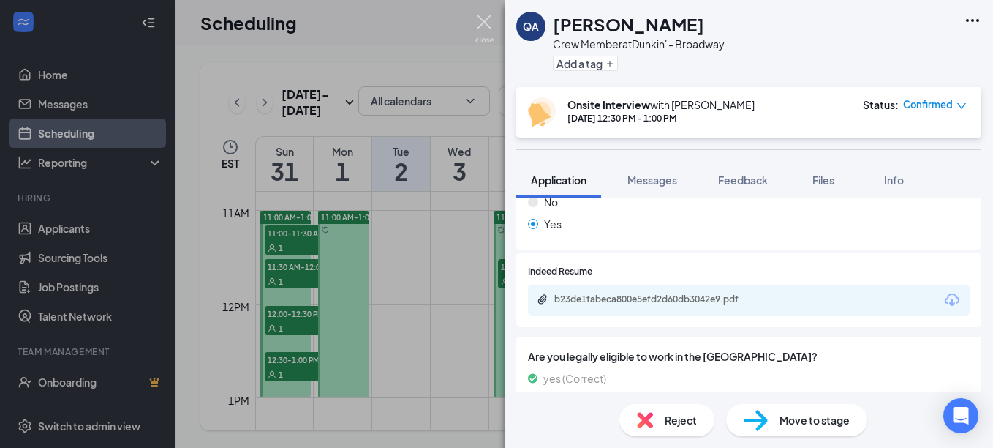
click at [480, 23] on img at bounding box center [484, 29] width 18 height 29
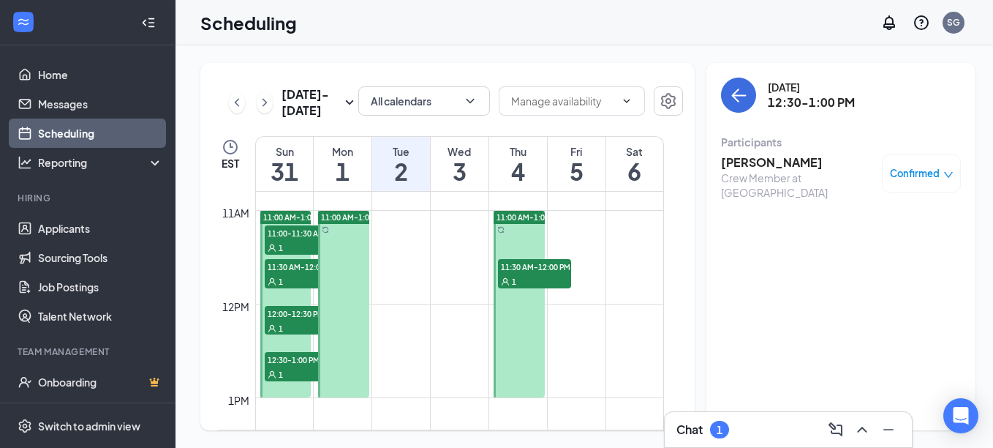
click at [518, 262] on span "11:30 AM-12:00 PM" at bounding box center [534, 266] width 73 height 15
click at [754, 158] on h3 "[PERSON_NAME]" at bounding box center [798, 162] width 154 height 16
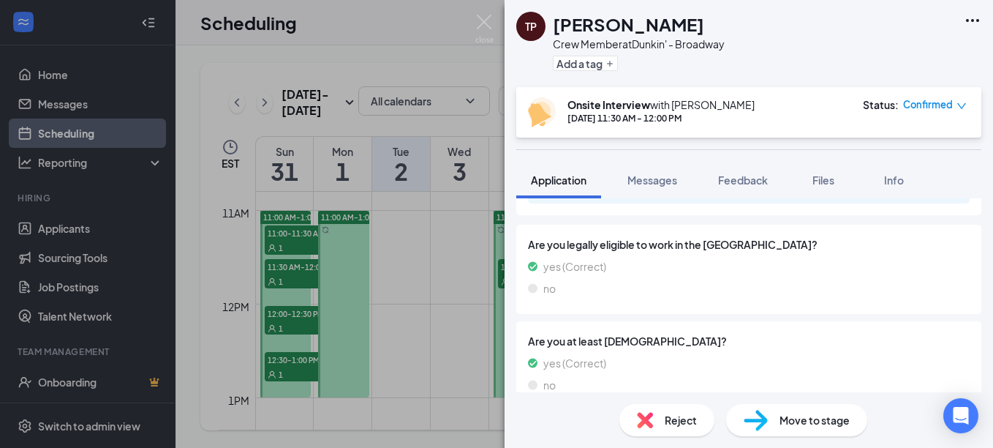
scroll to position [658, 0]
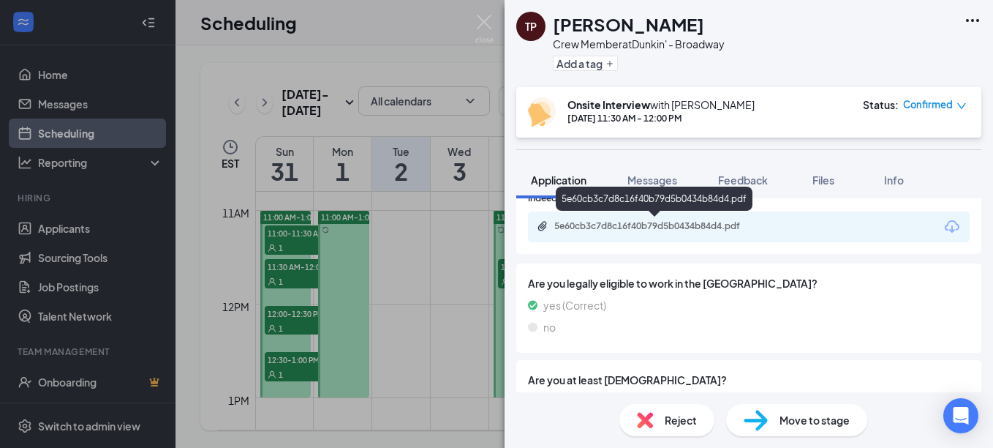
click at [667, 230] on div "5e60cb3c7d8c16f40b79d5b0434b84d4.pdf" at bounding box center [656, 226] width 205 height 12
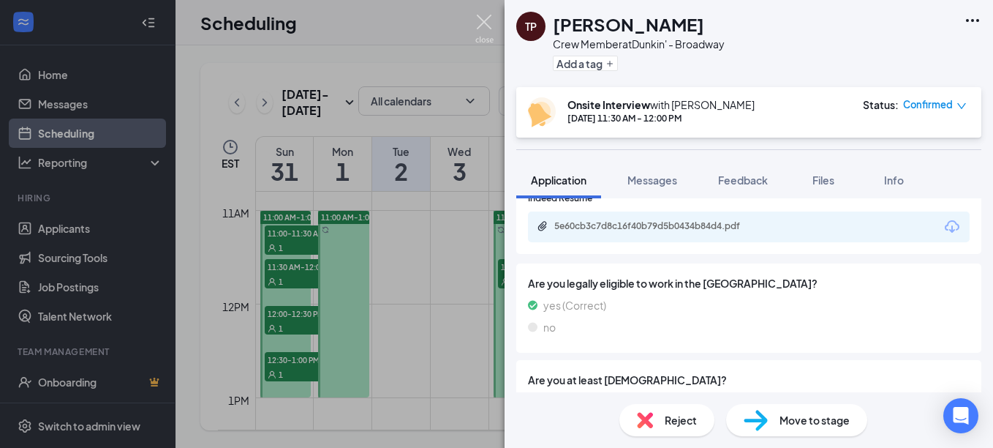
click at [486, 21] on img at bounding box center [484, 29] width 18 height 29
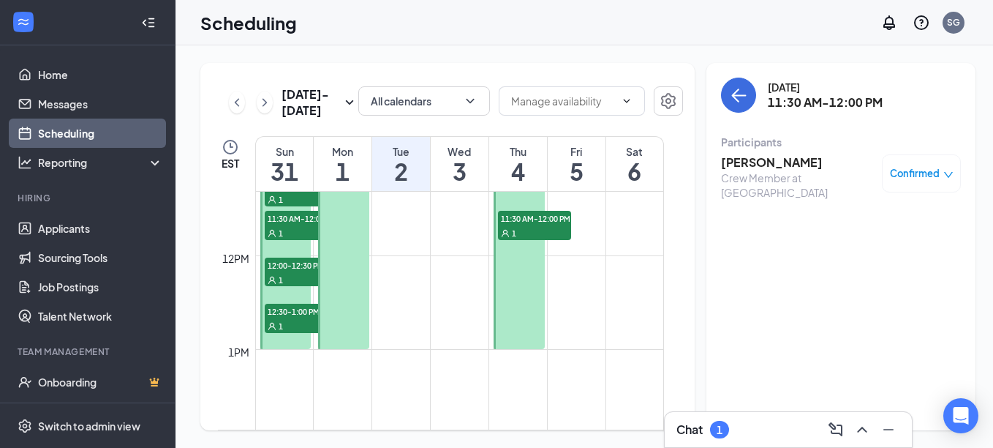
scroll to position [1084, 0]
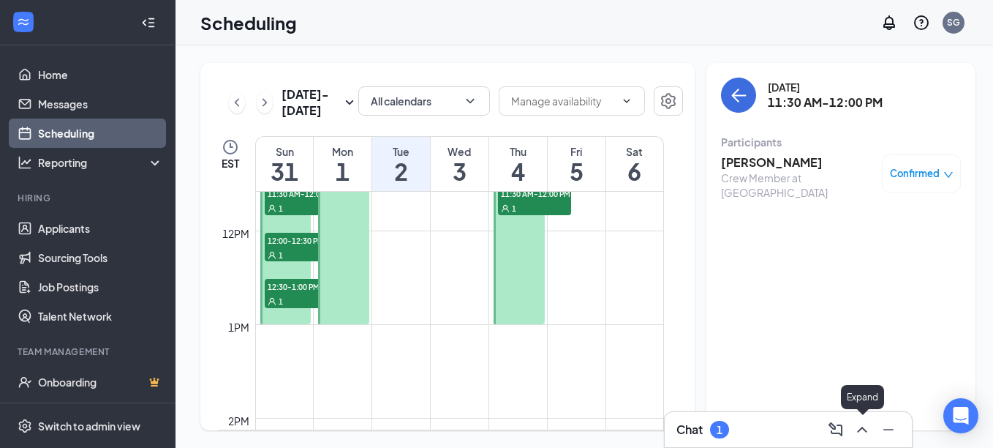
click at [861, 428] on icon "ChevronUp" at bounding box center [862, 429] width 10 height 6
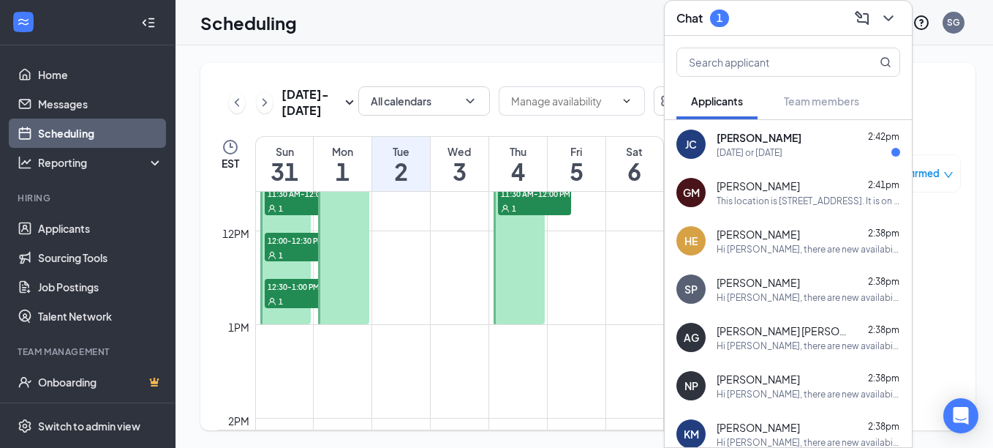
click at [762, 152] on div "[DATE] or [DATE]" at bounding box center [750, 152] width 66 height 12
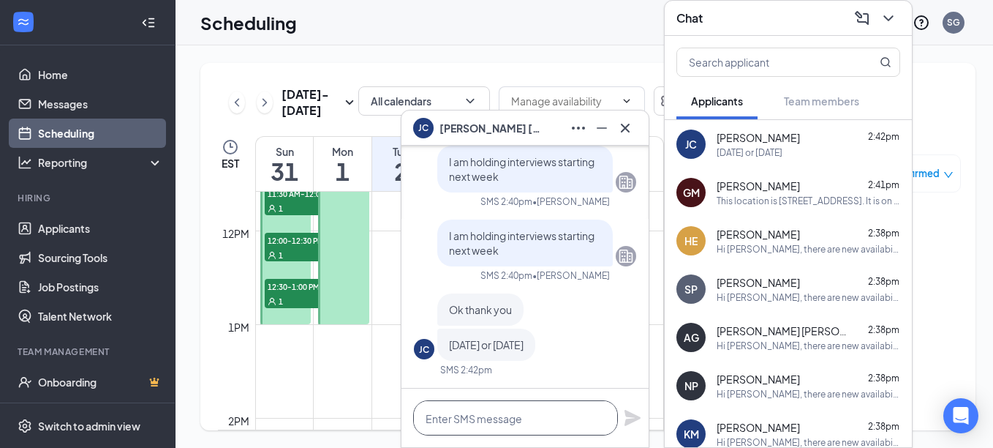
click at [480, 418] on textarea at bounding box center [515, 417] width 205 height 35
type textarea "i"
drag, startPoint x: 536, startPoint y: 423, endPoint x: 538, endPoint y: 412, distance: 11.9
click at [536, 423] on textarea "It is set up for you to" at bounding box center [515, 417] width 205 height 35
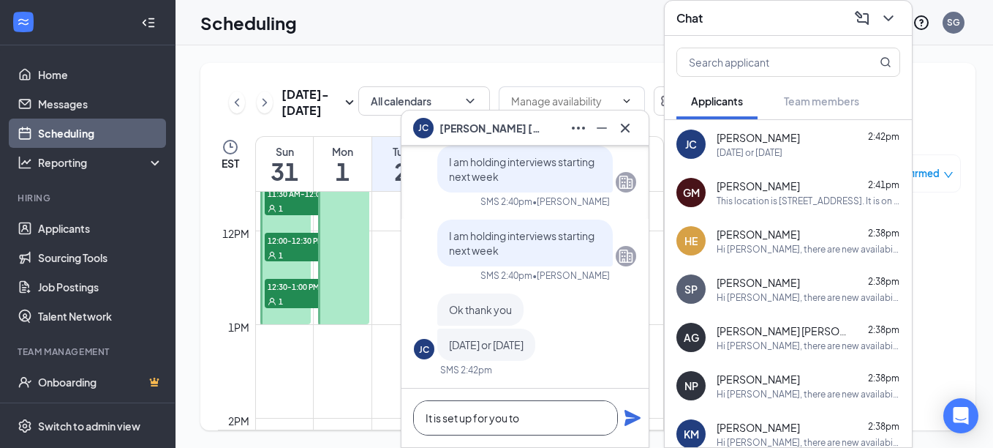
drag, startPoint x: 473, startPoint y: 418, endPoint x: 445, endPoint y: 420, distance: 28.6
click at [445, 420] on textarea "It is set up for you to" at bounding box center [515, 417] width 205 height 35
type textarea "It is for you to"
drag, startPoint x: 492, startPoint y: 419, endPoint x: 403, endPoint y: 416, distance: 89.3
click at [403, 416] on div "It is for you to" at bounding box center [524, 417] width 247 height 59
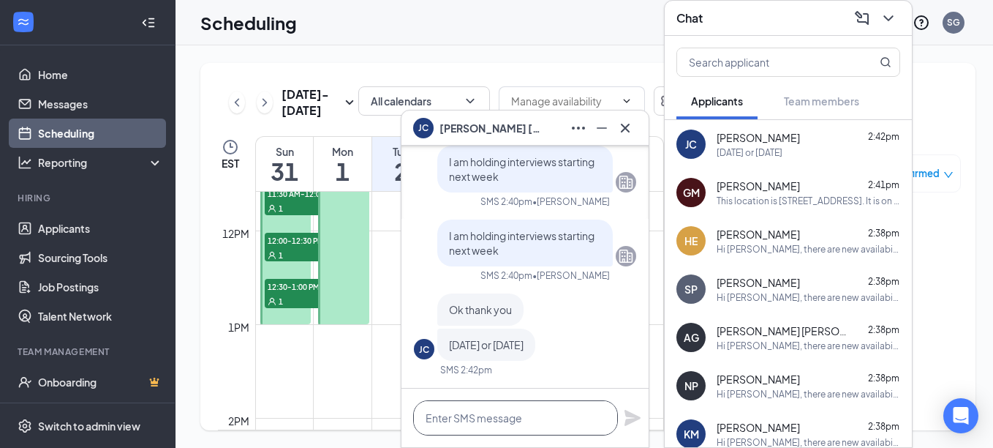
type textarea "y"
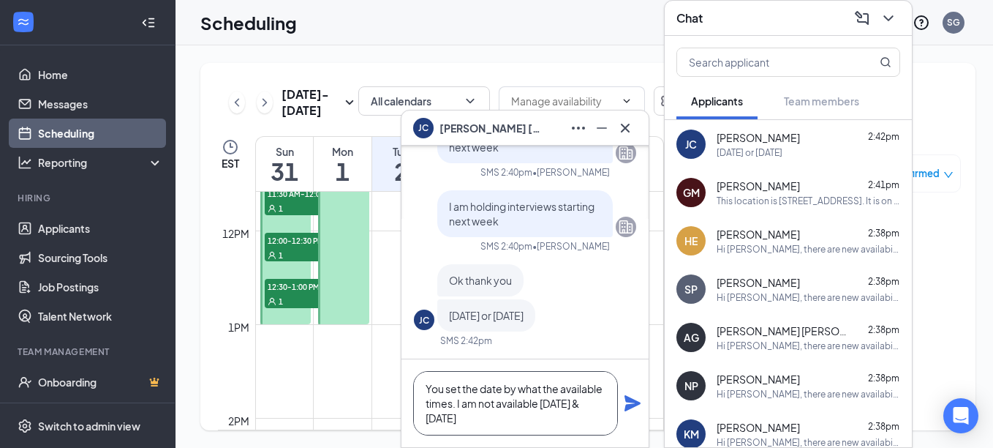
type textarea "You set the date by what the available times. I am not available [DATE] & [DATE]"
click at [633, 400] on icon "Plane" at bounding box center [633, 403] width 16 height 16
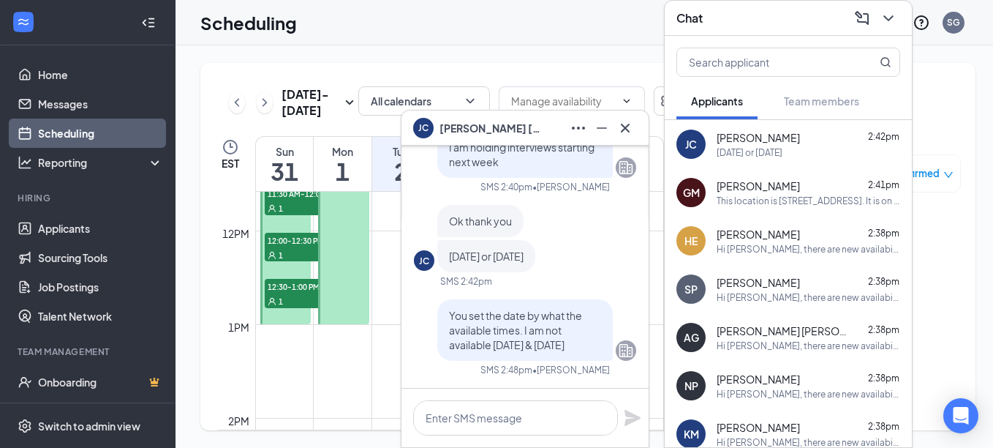
scroll to position [0, 0]
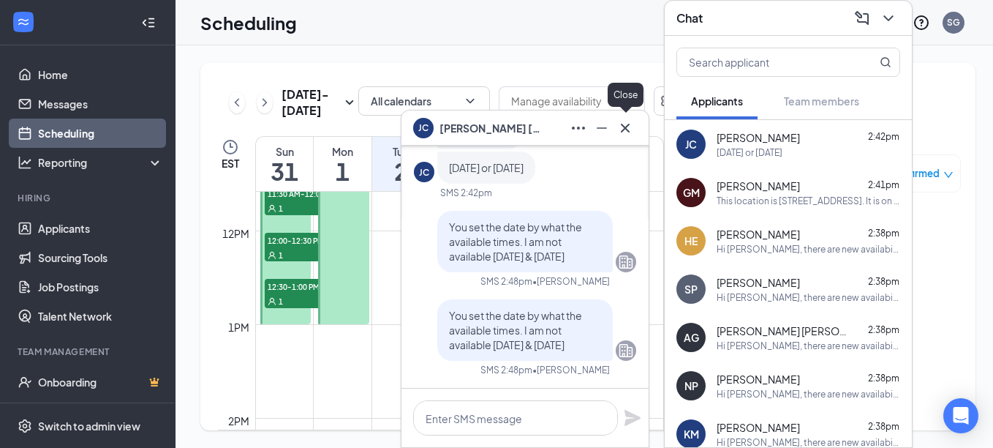
click at [632, 132] on icon "Cross" at bounding box center [625, 128] width 18 height 18
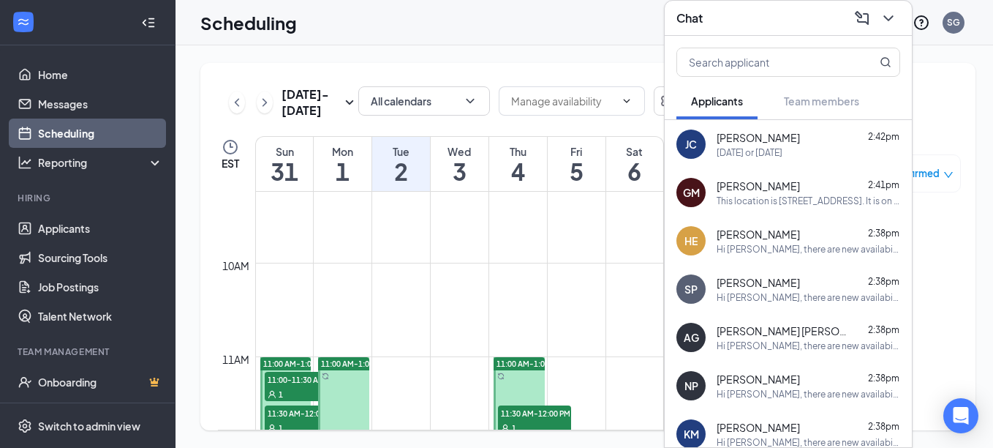
scroll to position [938, 0]
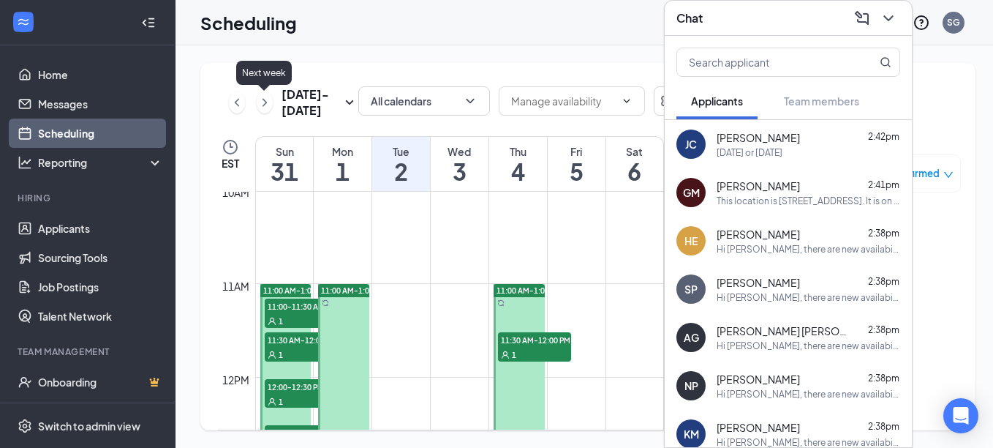
click at [268, 105] on icon "ChevronRight" at bounding box center [264, 103] width 15 height 18
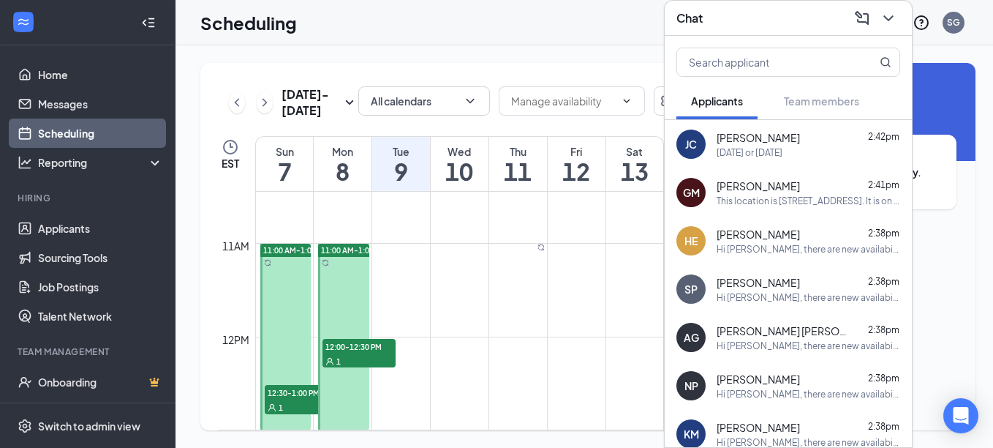
scroll to position [1011, 0]
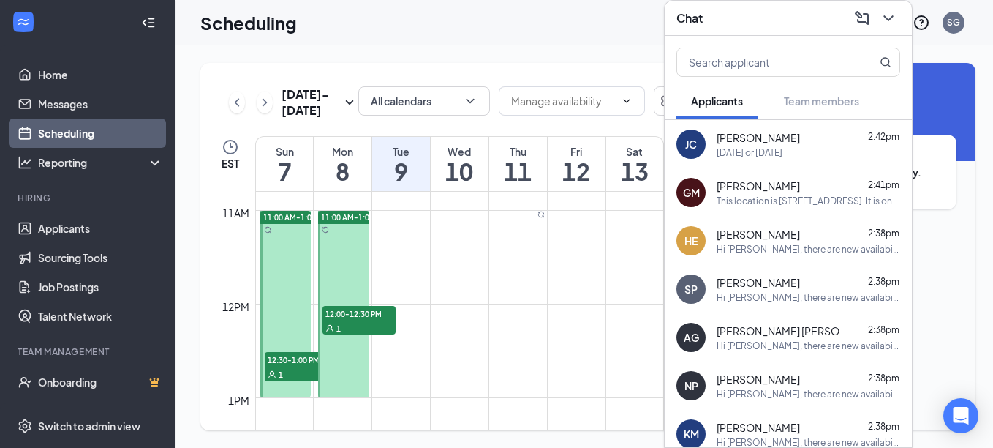
click at [358, 309] on span "12:00-12:30 PM" at bounding box center [358, 313] width 73 height 15
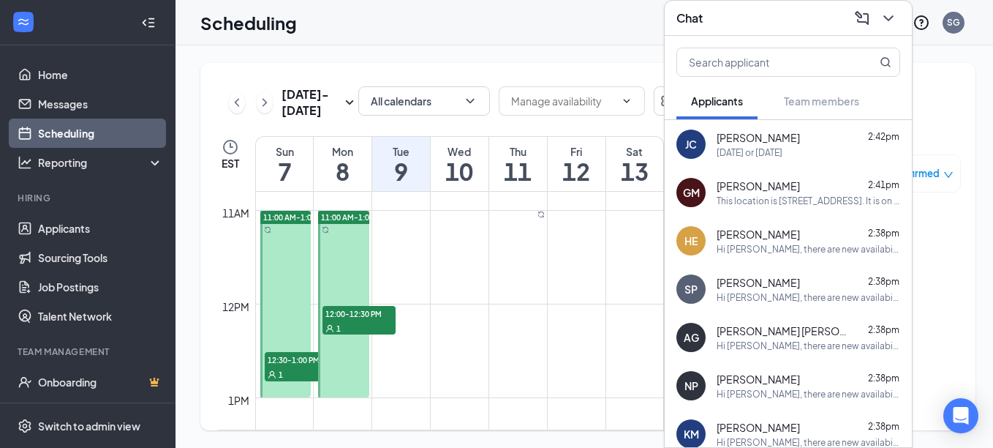
click at [276, 362] on span "12:30-1:00 PM" at bounding box center [301, 359] width 73 height 15
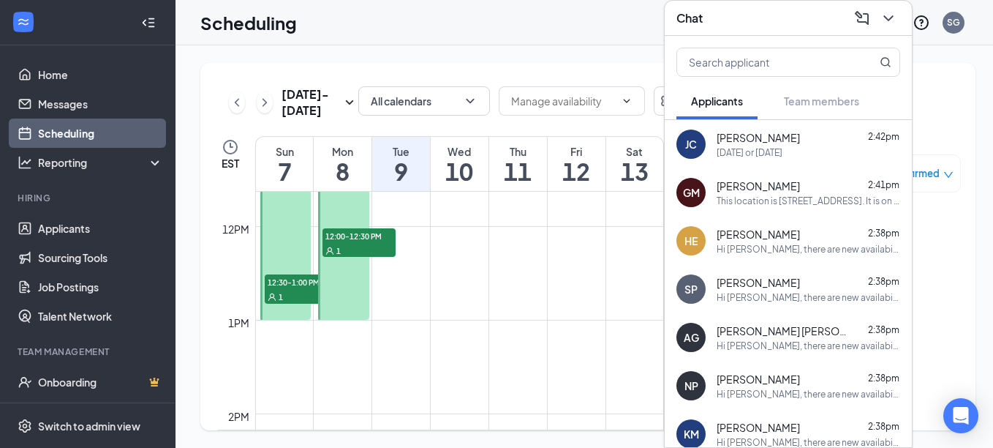
scroll to position [1084, 0]
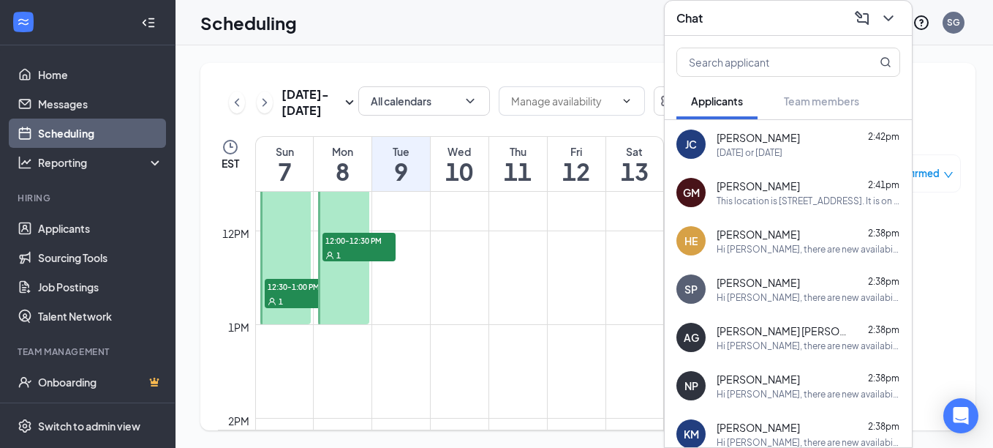
click at [296, 287] on span "12:30-1:00 PM" at bounding box center [301, 286] width 73 height 15
click at [886, 14] on icon "ChevronDown" at bounding box center [889, 19] width 18 height 18
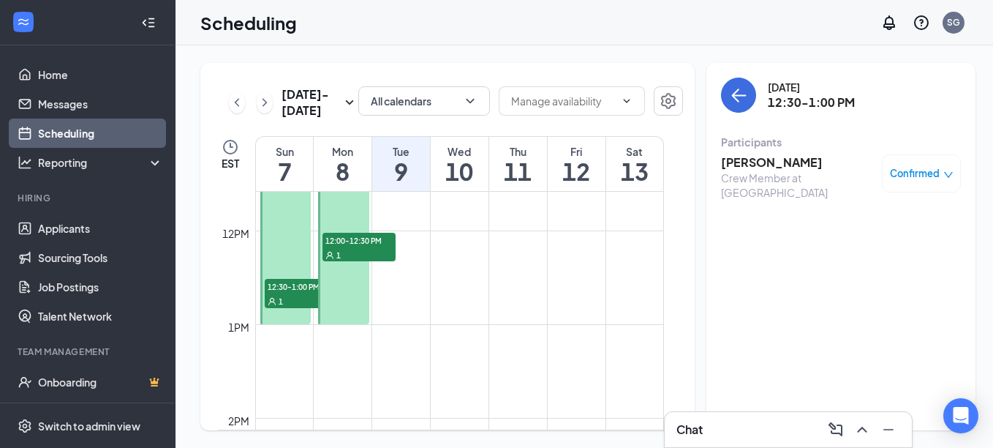
click at [287, 290] on span "12:30-1:00 PM" at bounding box center [301, 286] width 73 height 15
click at [762, 159] on h3 "[PERSON_NAME]" at bounding box center [798, 162] width 154 height 16
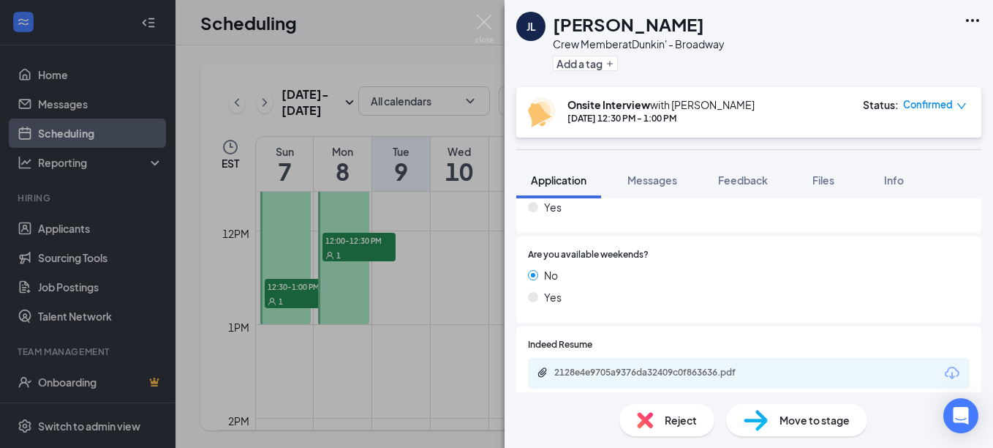
scroll to position [658, 0]
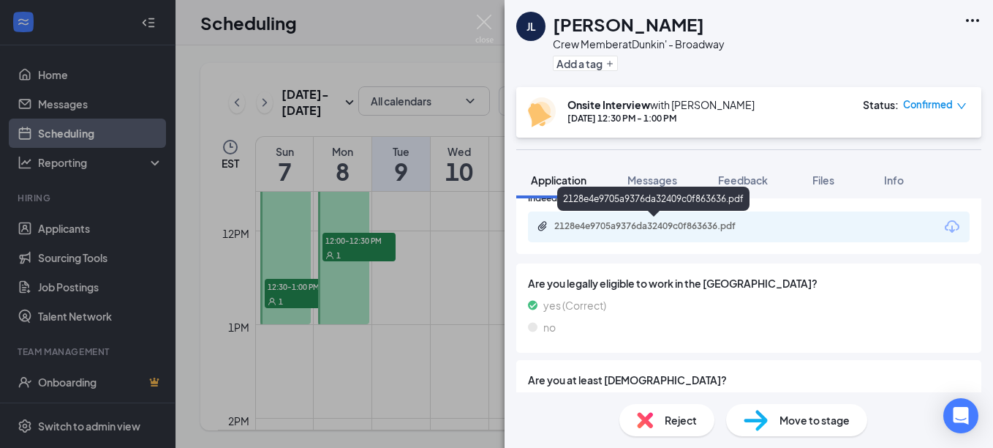
click at [690, 227] on div "2128e4e9705a9376da32409c0f863636.pdf" at bounding box center [656, 226] width 205 height 12
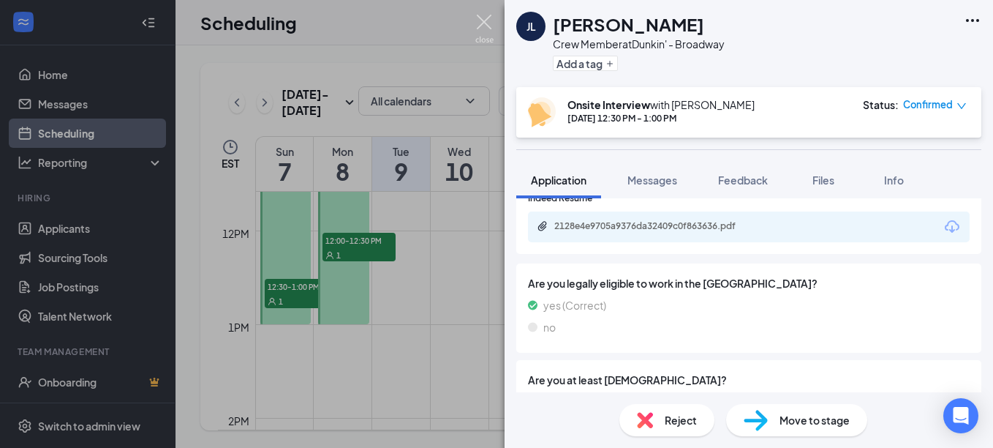
click at [483, 25] on img at bounding box center [484, 29] width 18 height 29
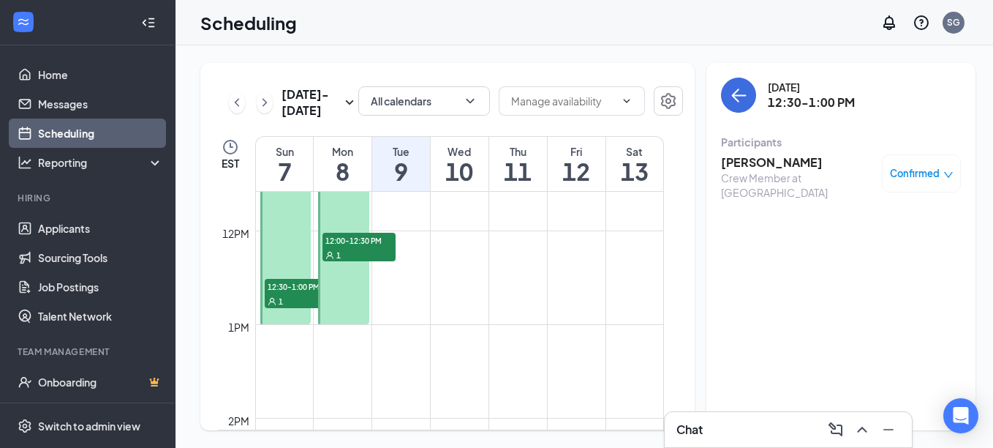
click at [362, 237] on span "12:00-12:30 PM" at bounding box center [358, 240] width 73 height 15
click at [360, 244] on span "12:00-12:30 PM" at bounding box center [358, 240] width 73 height 15
click at [737, 162] on h3 "Camryn [PERSON_NAME]" at bounding box center [798, 162] width 154 height 16
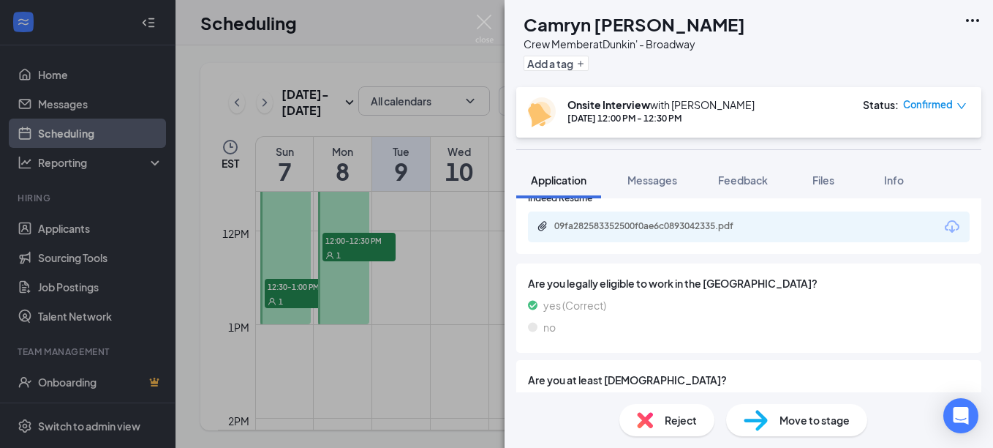
scroll to position [585, 0]
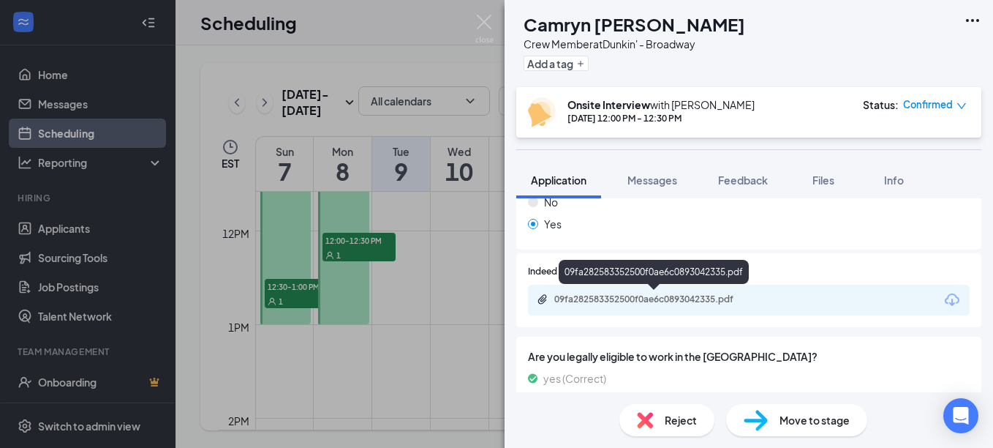
click at [661, 298] on div "09fa282583352500f0ae6c0893042335.pdf" at bounding box center [656, 299] width 205 height 12
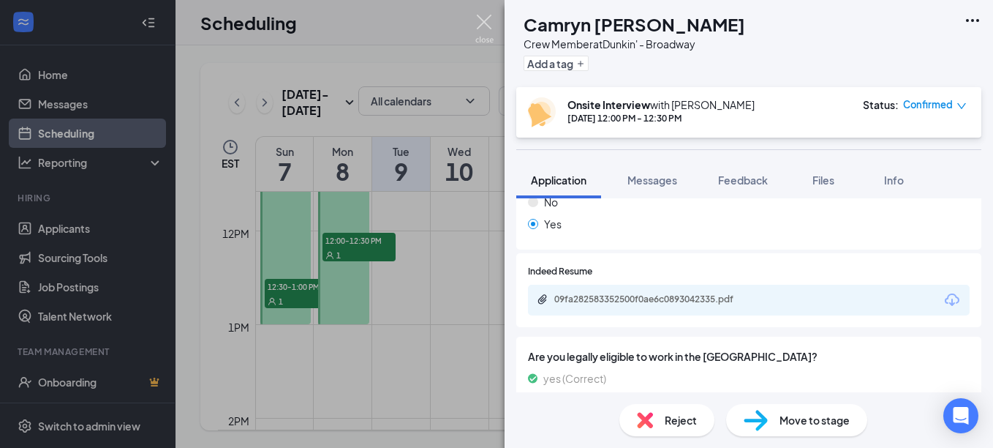
click at [491, 18] on img at bounding box center [484, 29] width 18 height 29
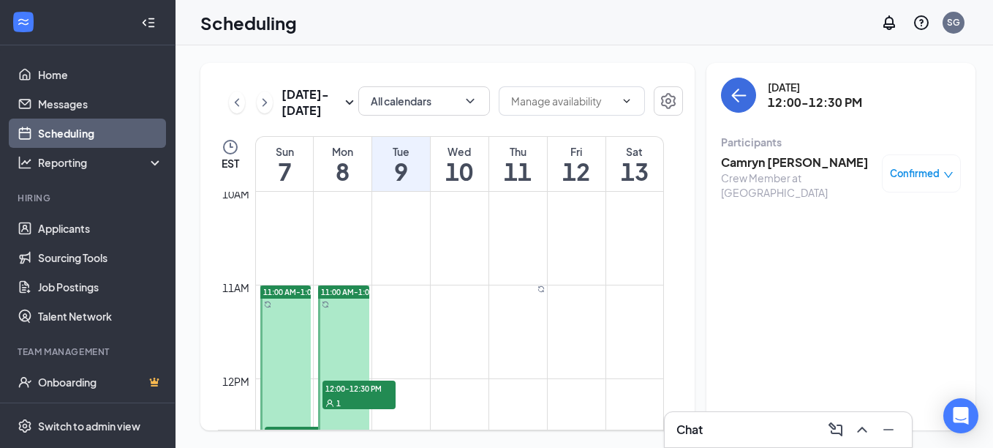
scroll to position [865, 0]
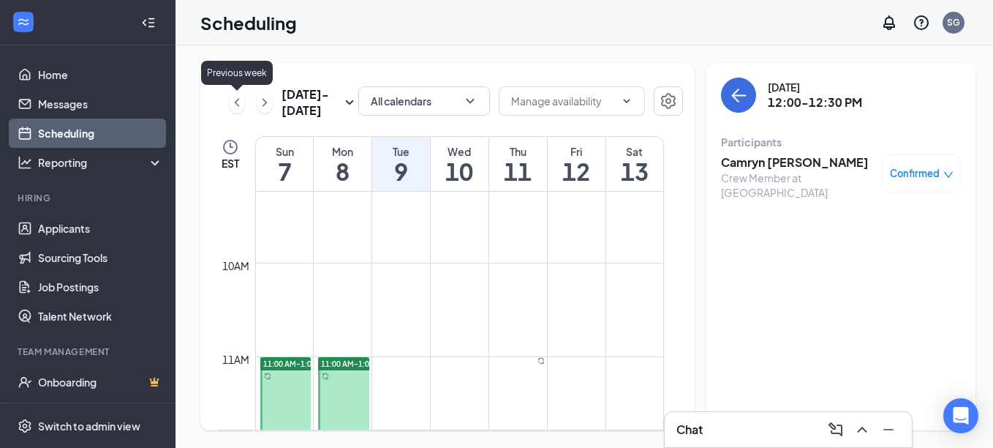
click at [234, 104] on icon "ChevronLeft" at bounding box center [237, 103] width 15 height 18
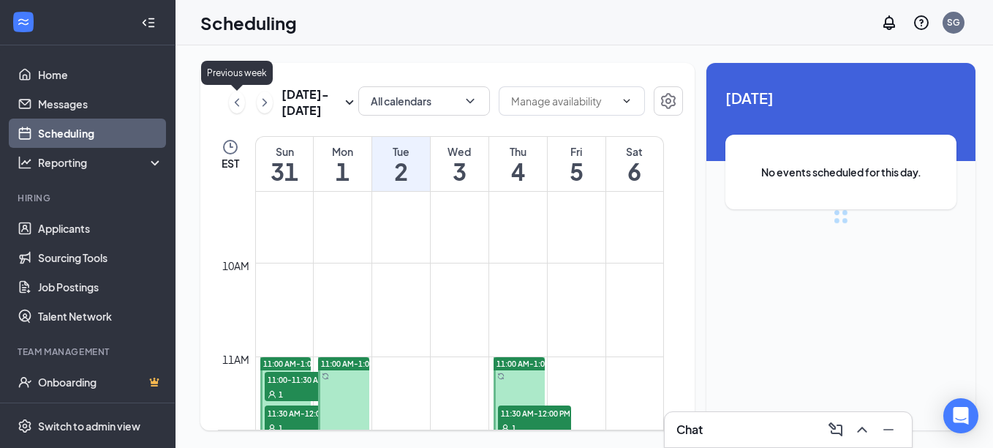
scroll to position [719, 0]
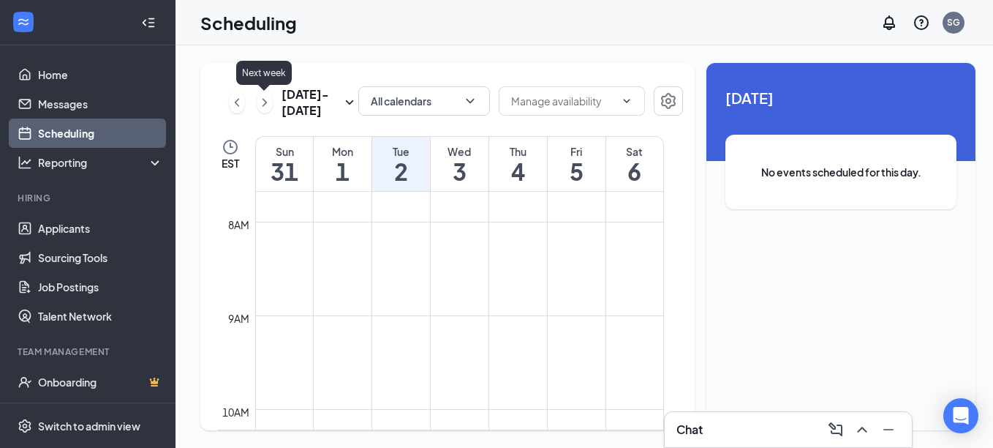
click at [265, 105] on icon "ChevronRight" at bounding box center [264, 103] width 15 height 18
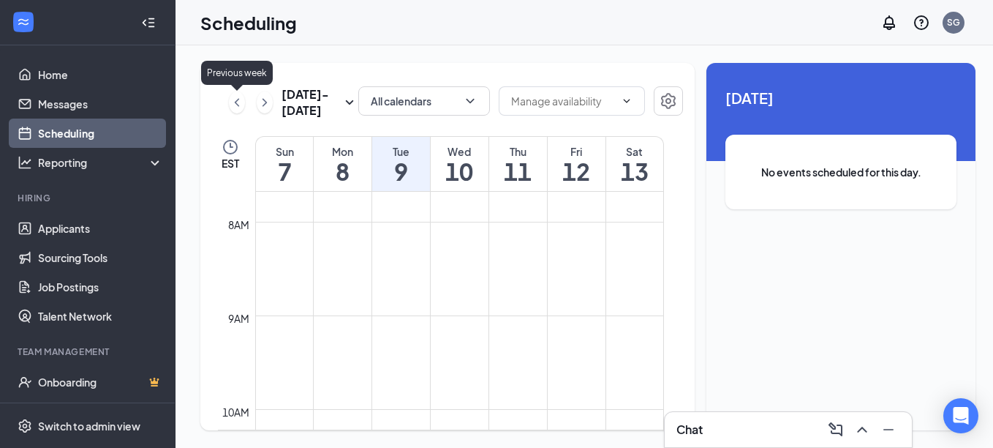
click at [233, 104] on icon "ChevronLeft" at bounding box center [237, 103] width 15 height 18
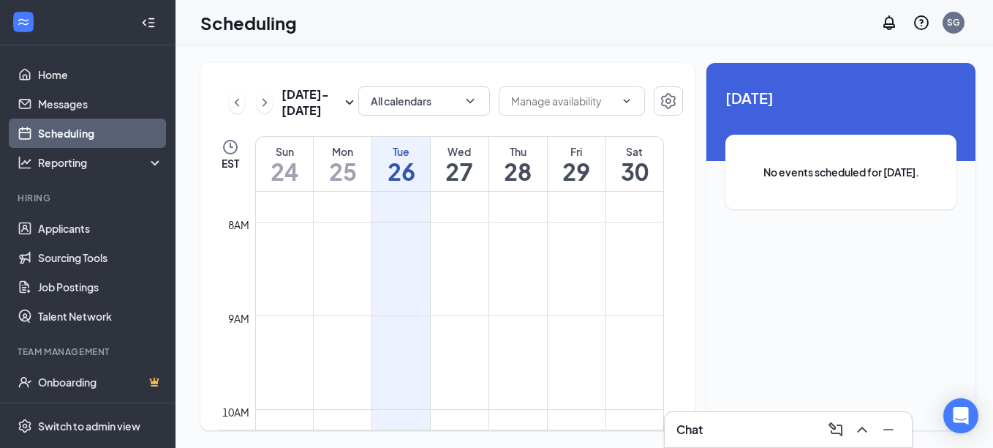
scroll to position [792, 0]
click at [259, 101] on icon "ChevronRight" at bounding box center [264, 103] width 15 height 18
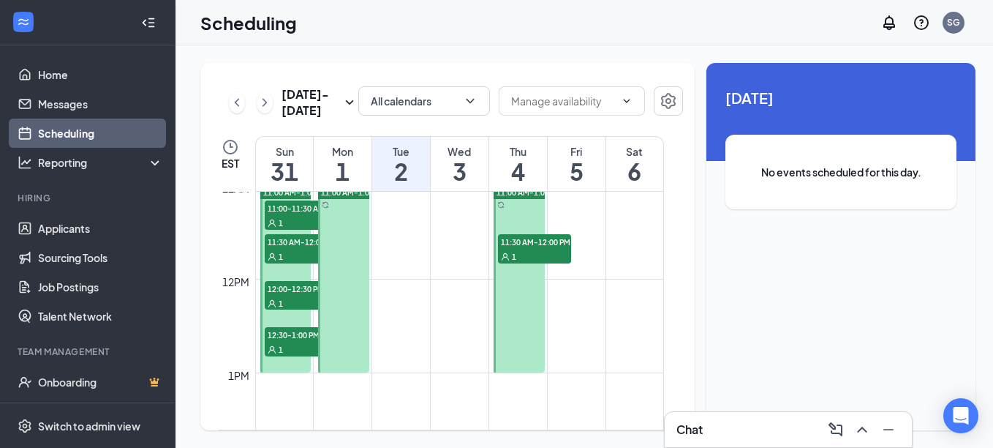
scroll to position [1011, 0]
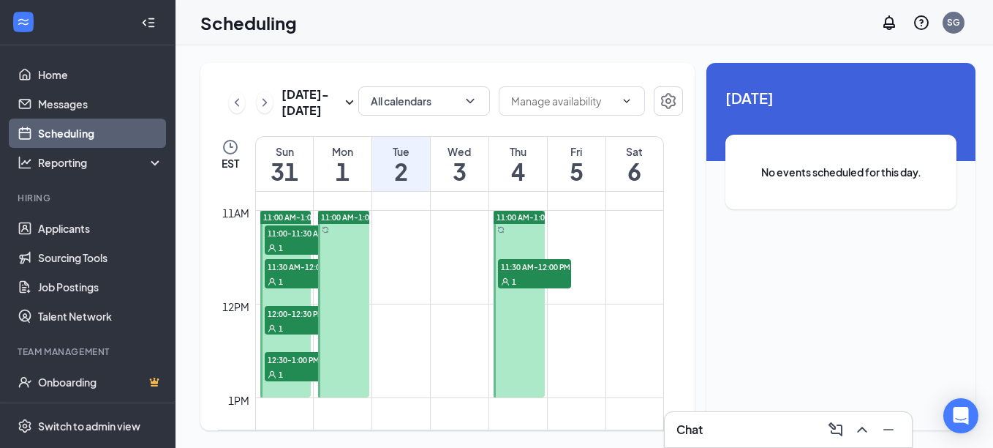
click at [289, 227] on span "11:00-11:30 AM" at bounding box center [301, 232] width 73 height 15
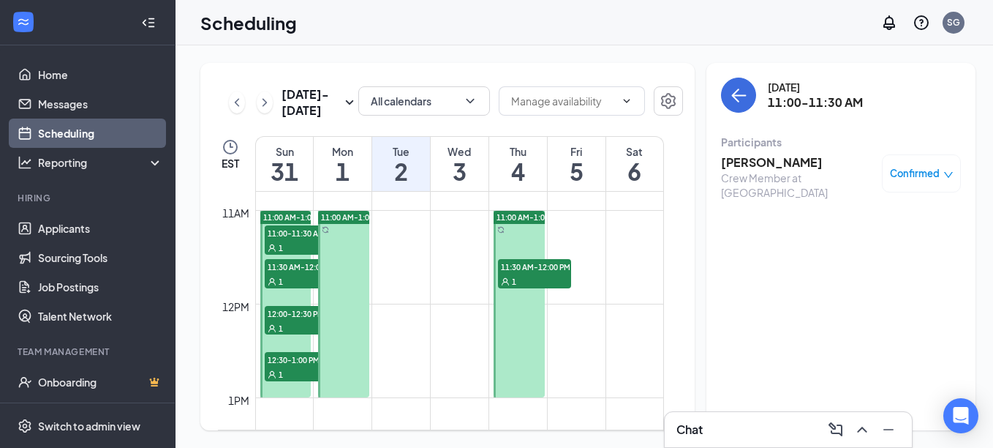
click at [290, 269] on span "11:30 AM-12:00 PM" at bounding box center [301, 266] width 73 height 15
click at [290, 317] on span "12:00-12:30 PM" at bounding box center [301, 313] width 73 height 15
click at [288, 360] on span "12:30-1:00 PM" at bounding box center [301, 359] width 73 height 15
click at [288, 310] on span "12:00-12:30 PM" at bounding box center [301, 313] width 73 height 15
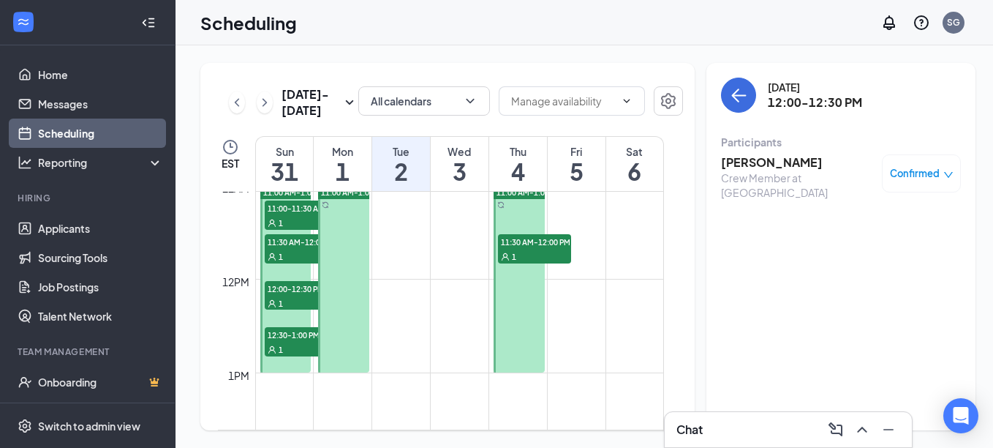
scroll to position [1011, 0]
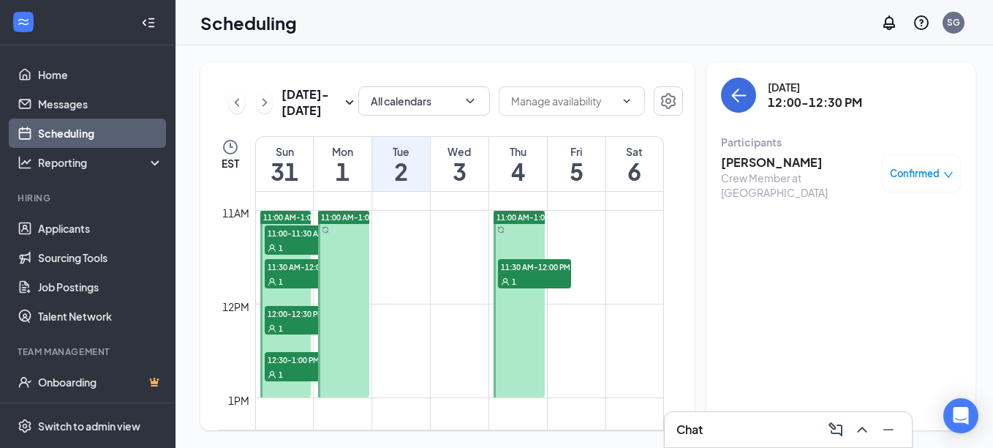
click at [271, 233] on span "11:00-11:30 AM" at bounding box center [301, 232] width 73 height 15
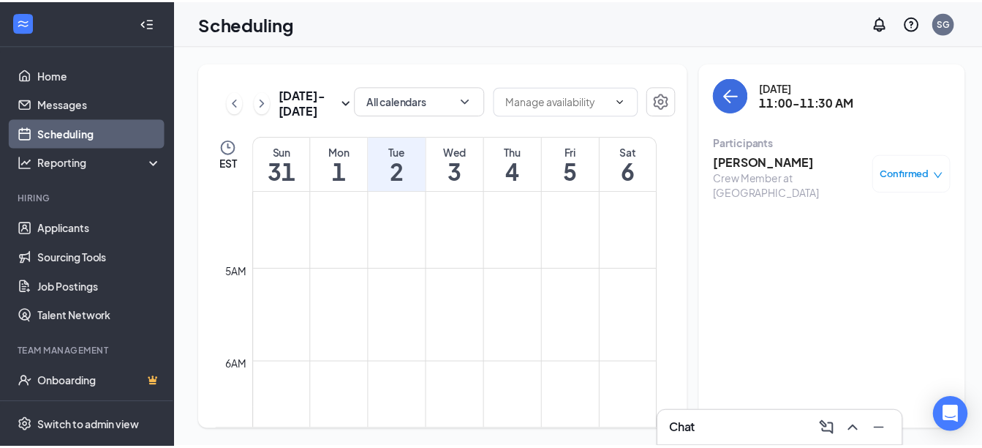
scroll to position [585, 0]
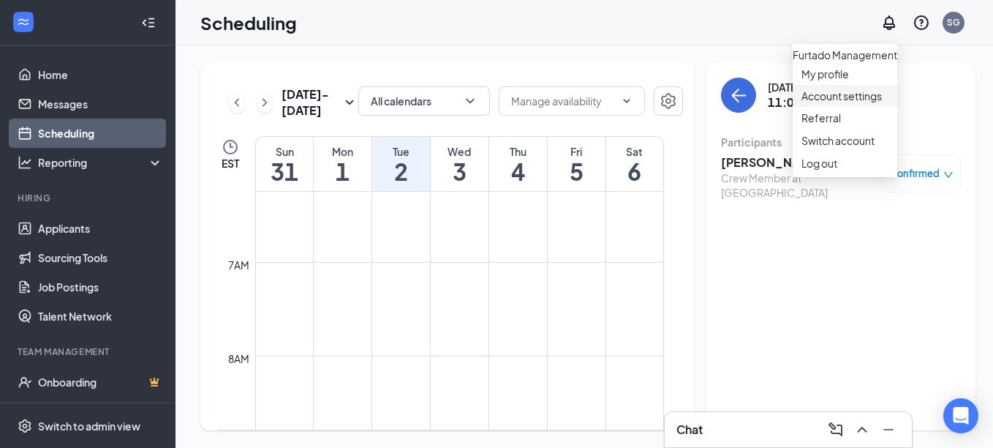
click at [859, 103] on link "Account settings" at bounding box center [844, 95] width 87 height 15
